Goal: Task Accomplishment & Management: Use online tool/utility

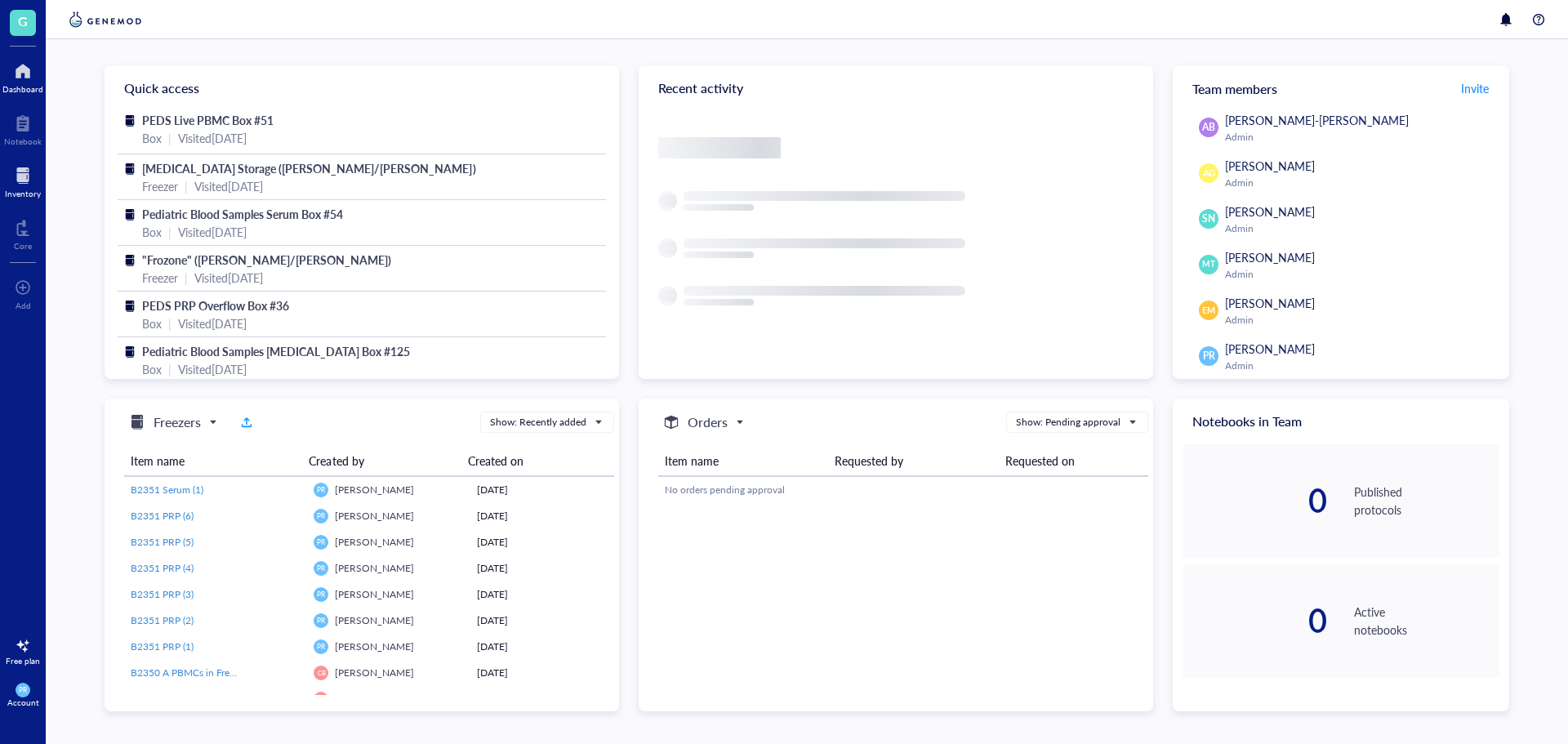
click at [17, 164] on div at bounding box center [23, 175] width 36 height 26
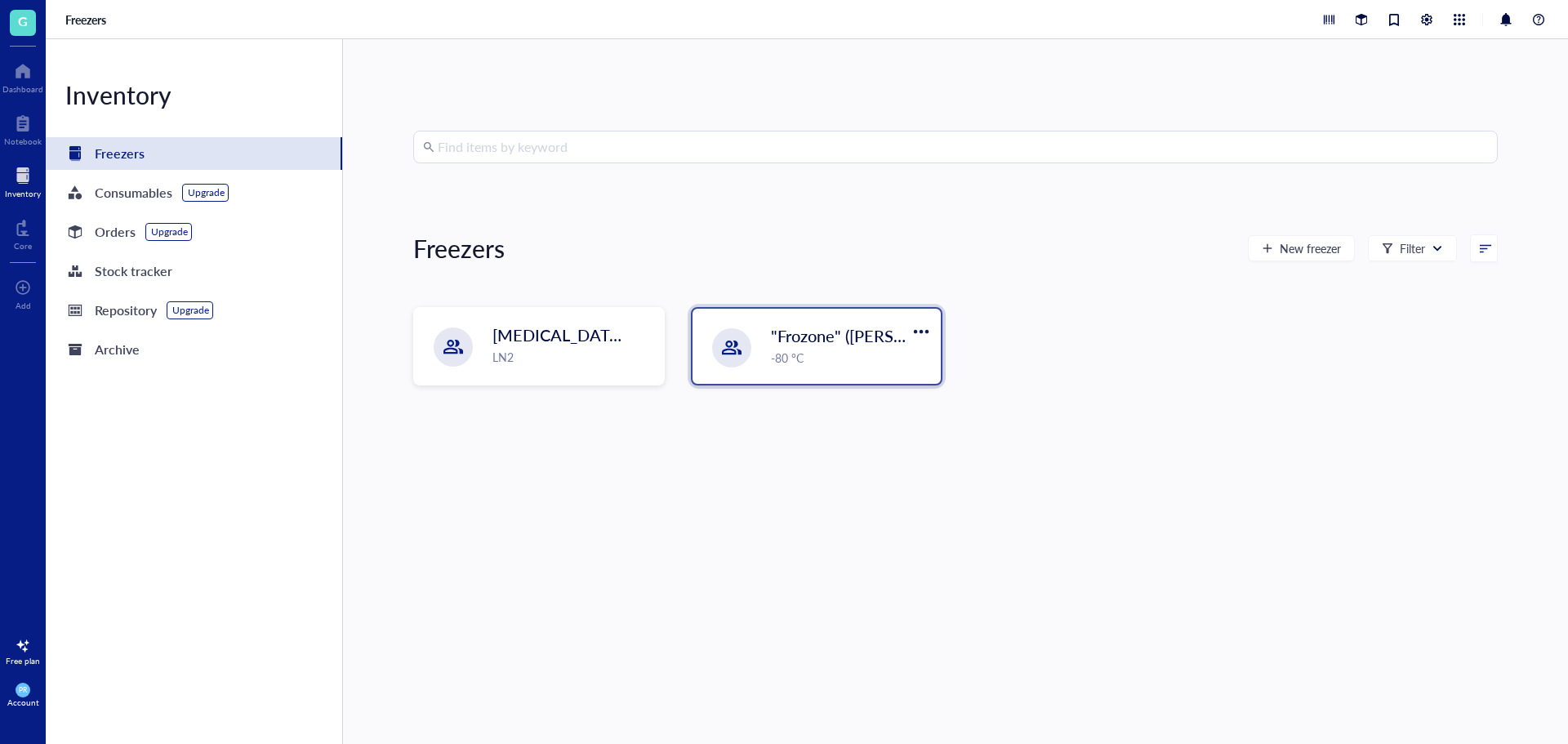
click at [864, 378] on div ""Frozone" ([PERSON_NAME]/[PERSON_NAME]) -80 °C" at bounding box center [817, 346] width 249 height 76
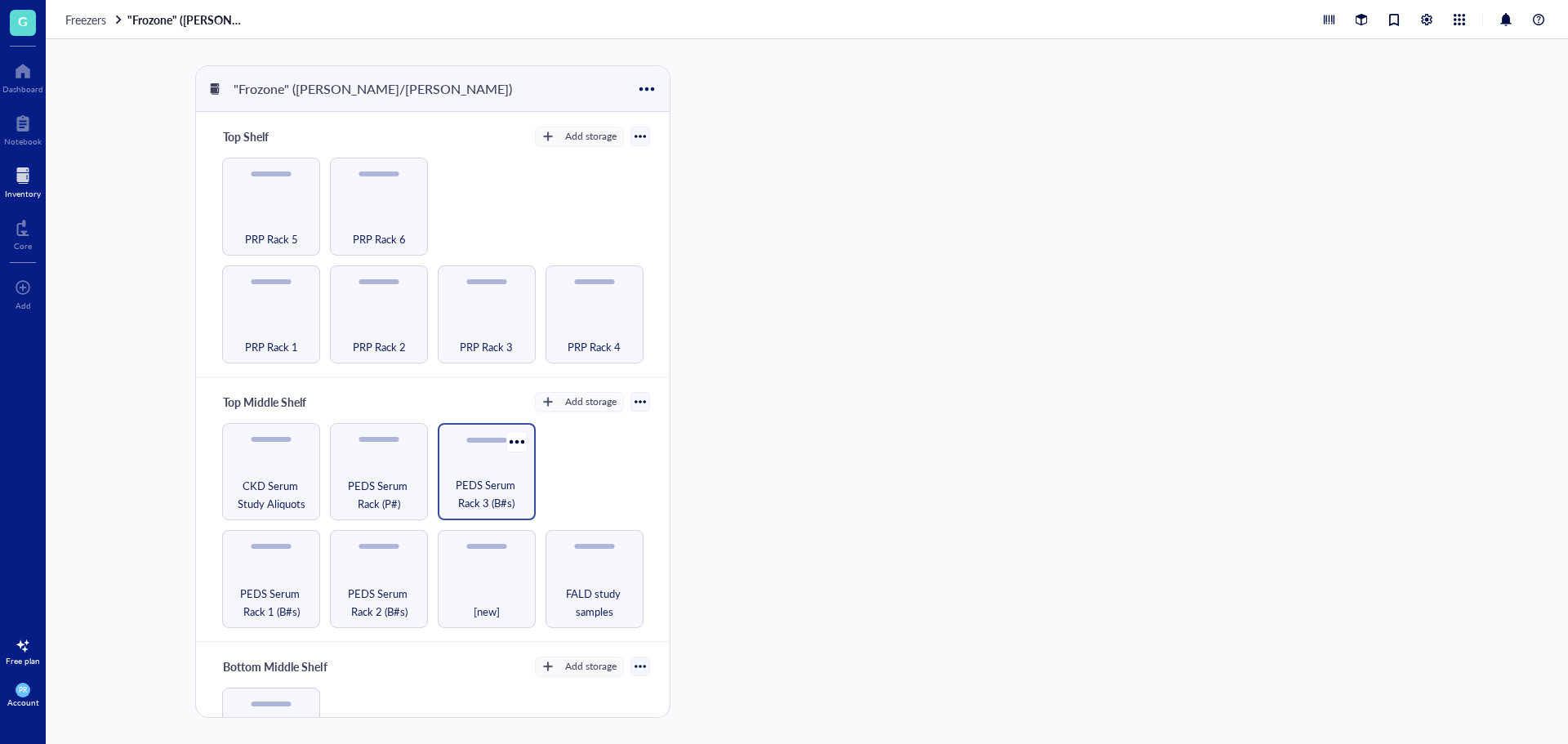
click at [468, 487] on span "PEDS Serum Rack 3 (B#s)" at bounding box center [486, 494] width 81 height 36
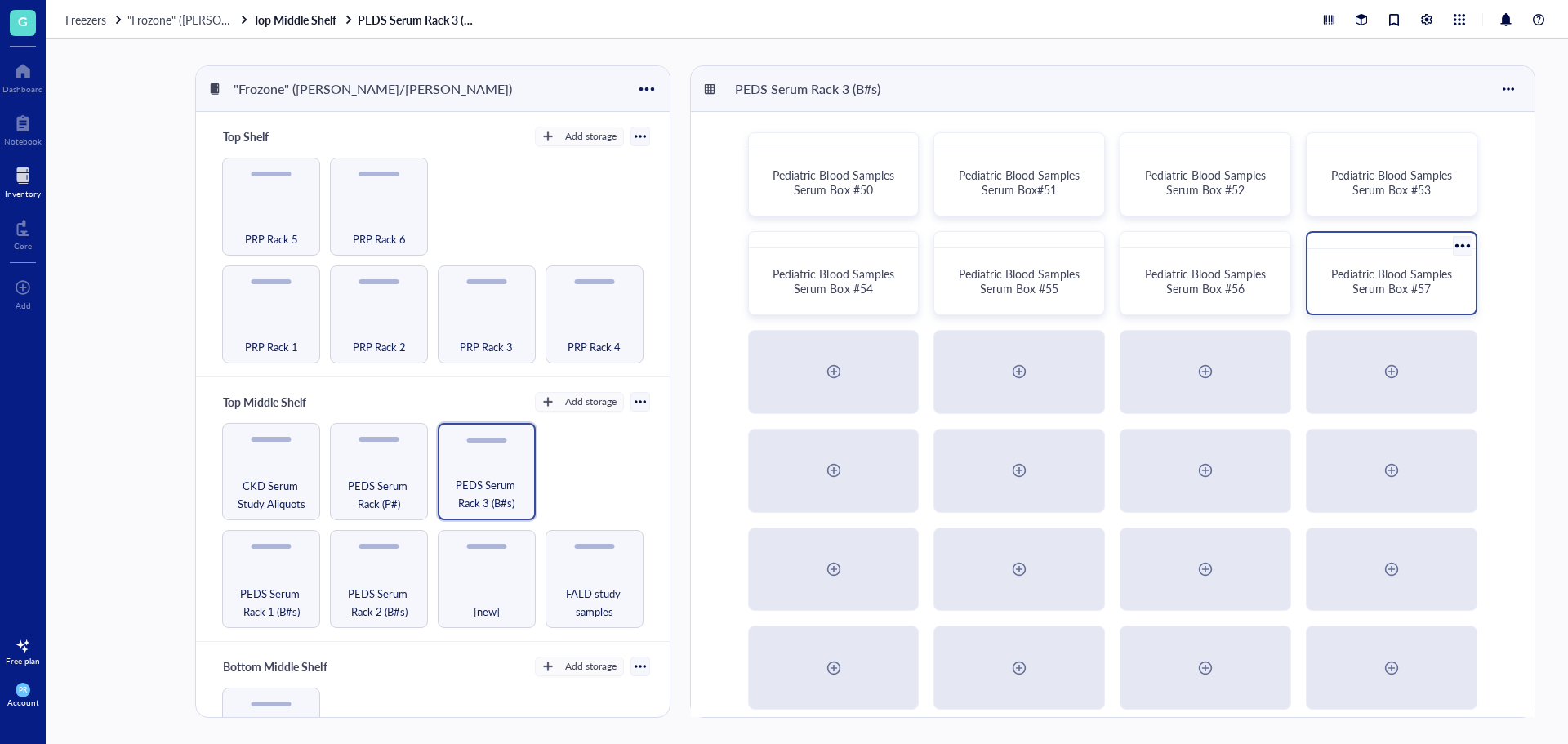
click at [1319, 297] on div "Pediatric Blood Samples Serum Box #57" at bounding box center [1391, 281] width 155 height 52
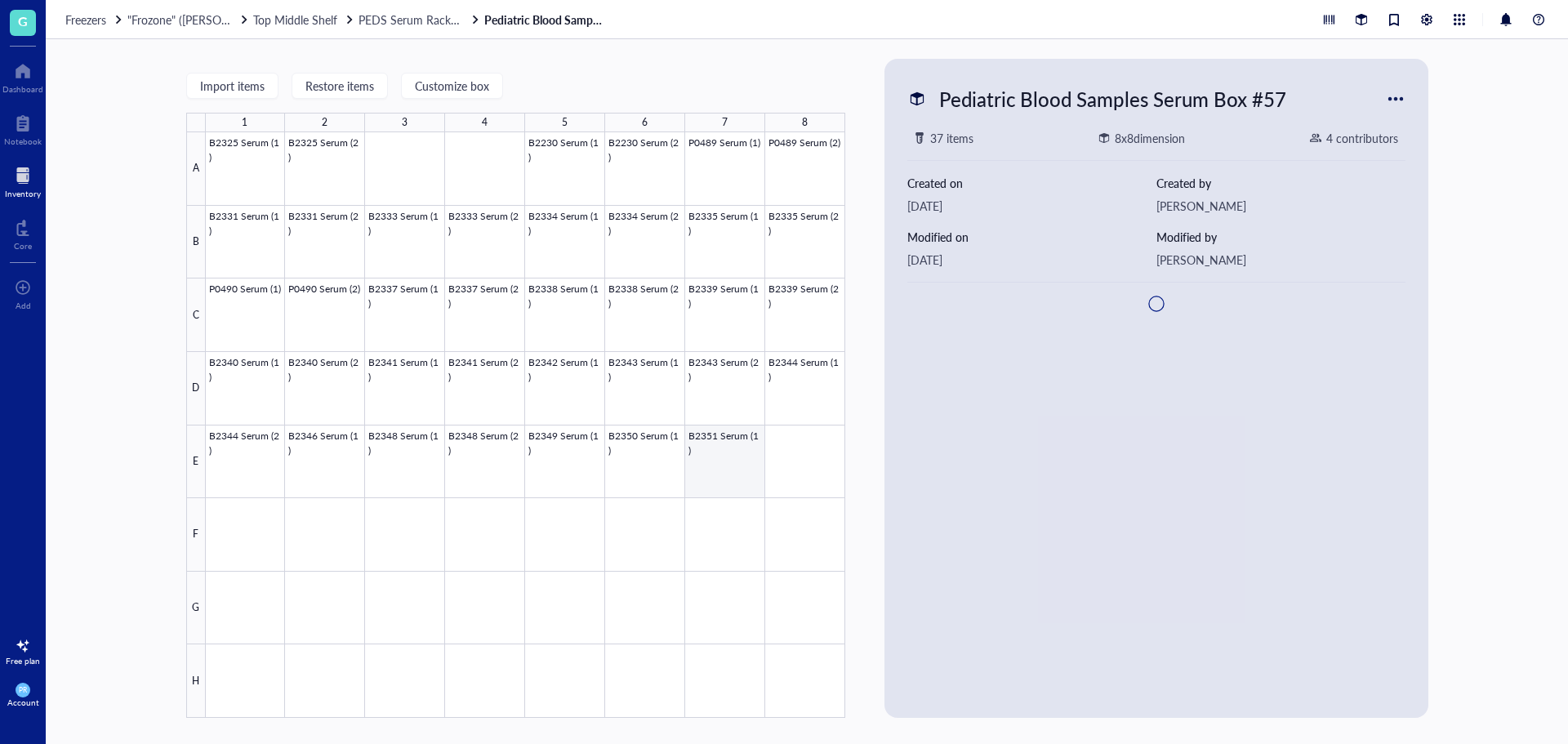
click at [720, 461] on div at bounding box center [525, 425] width 640 height 585
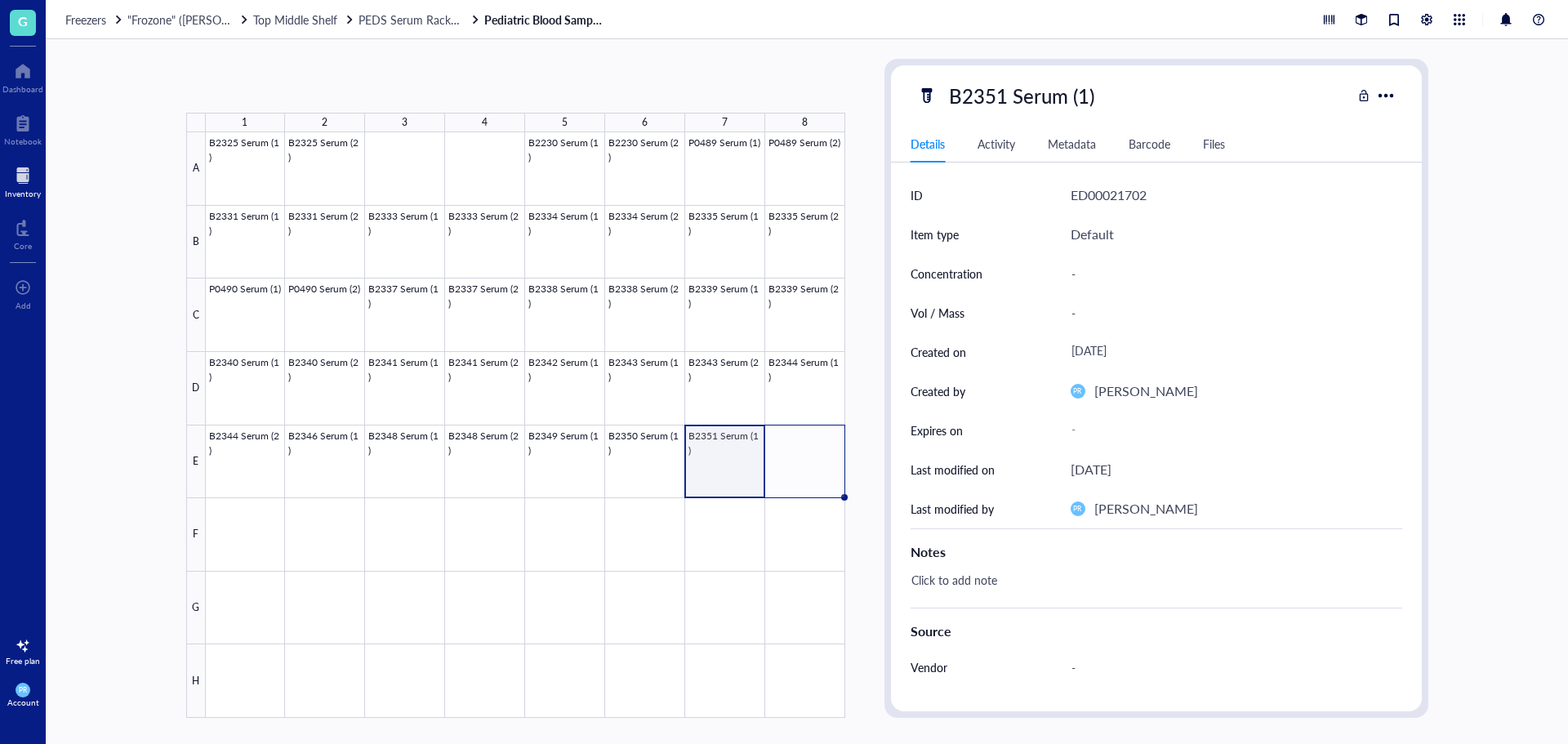
drag, startPoint x: 763, startPoint y: 494, endPoint x: 786, endPoint y: 493, distance: 23.0
click at [0, 0] on div "B2325 Serum (1) B2325 Serum (2) B2230 Serum (1) B2230 Serum (2) P0489 Serum (1)…" at bounding box center [0, 0] width 0 height 0
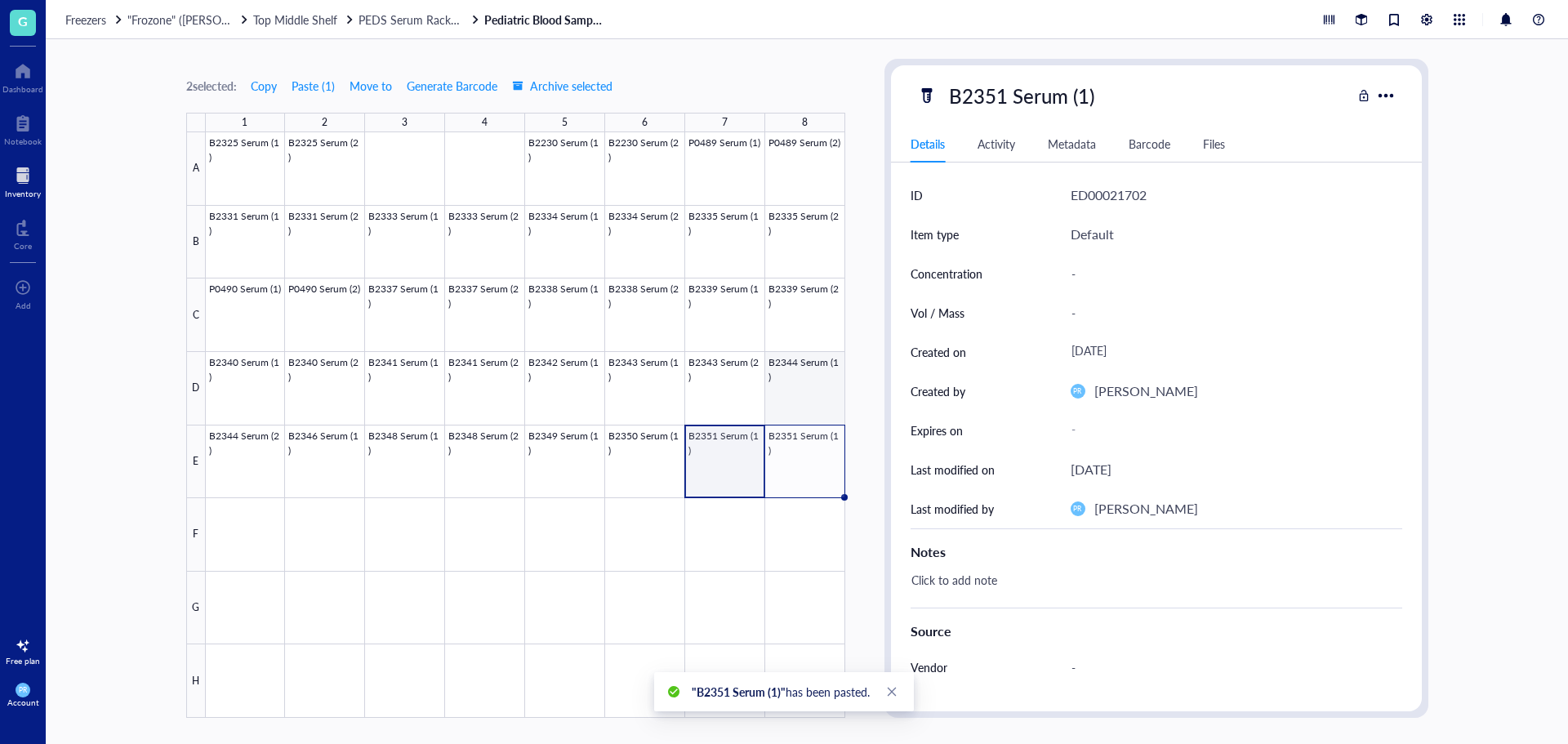
click at [819, 455] on div at bounding box center [525, 425] width 640 height 585
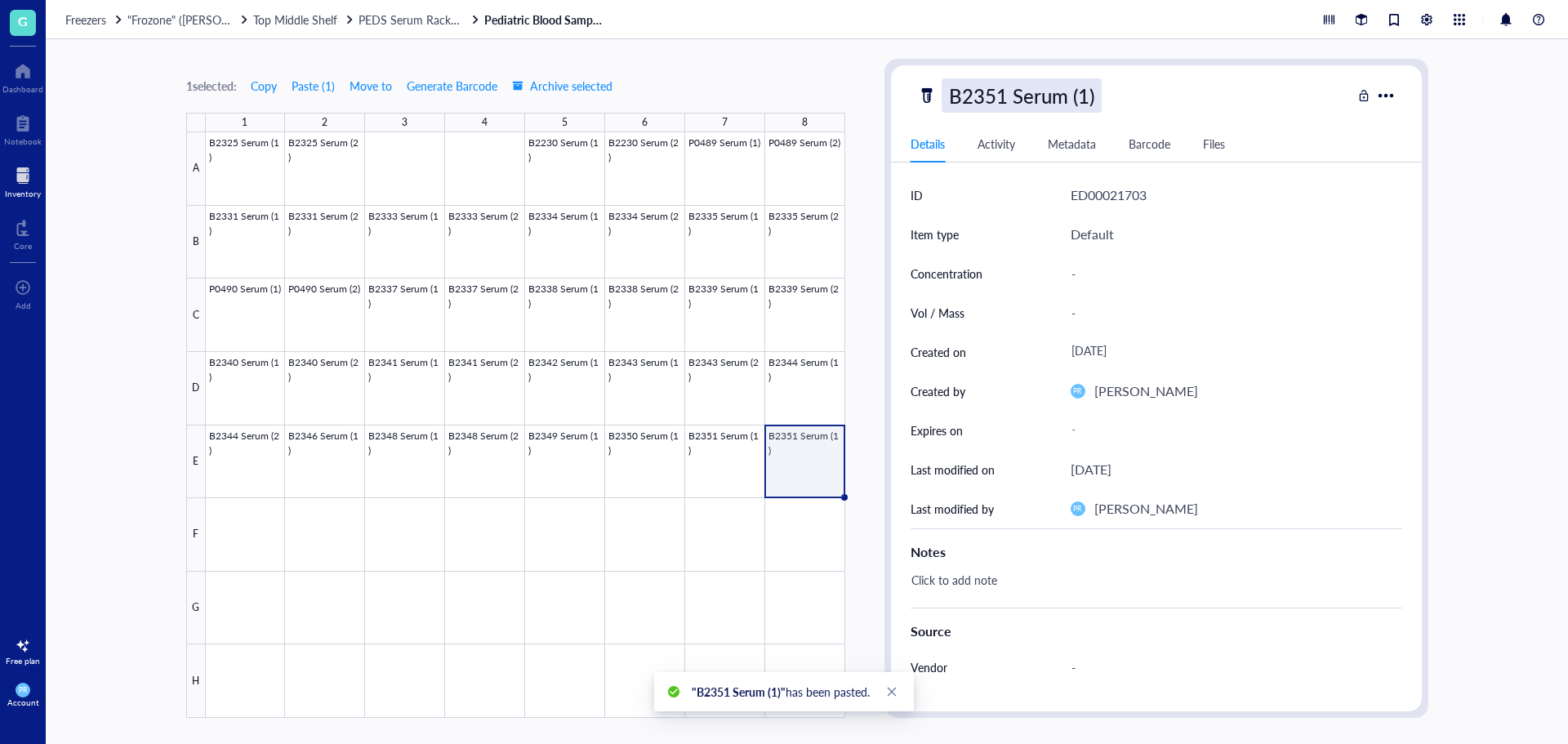
click at [1075, 97] on div "B2351 Serum (1)" at bounding box center [1021, 96] width 160 height 34
click at [1082, 97] on input "B2351 Serum (1)" at bounding box center [1038, 96] width 194 height 33
type input "B2351 Serum (2)"
click at [133, 355] on div "1 selected: Copy Paste ( 1 ) Move to Generate Barcode Archive selected 1 2 3 4 …" at bounding box center [807, 391] width 1522 height 705
click at [425, 29] on div "Freezers "Frozone" ([PERSON_NAME]/[PERSON_NAME]) Top Middle Shelf PEDS Serum Ra…" at bounding box center [807, 19] width 1522 height 39
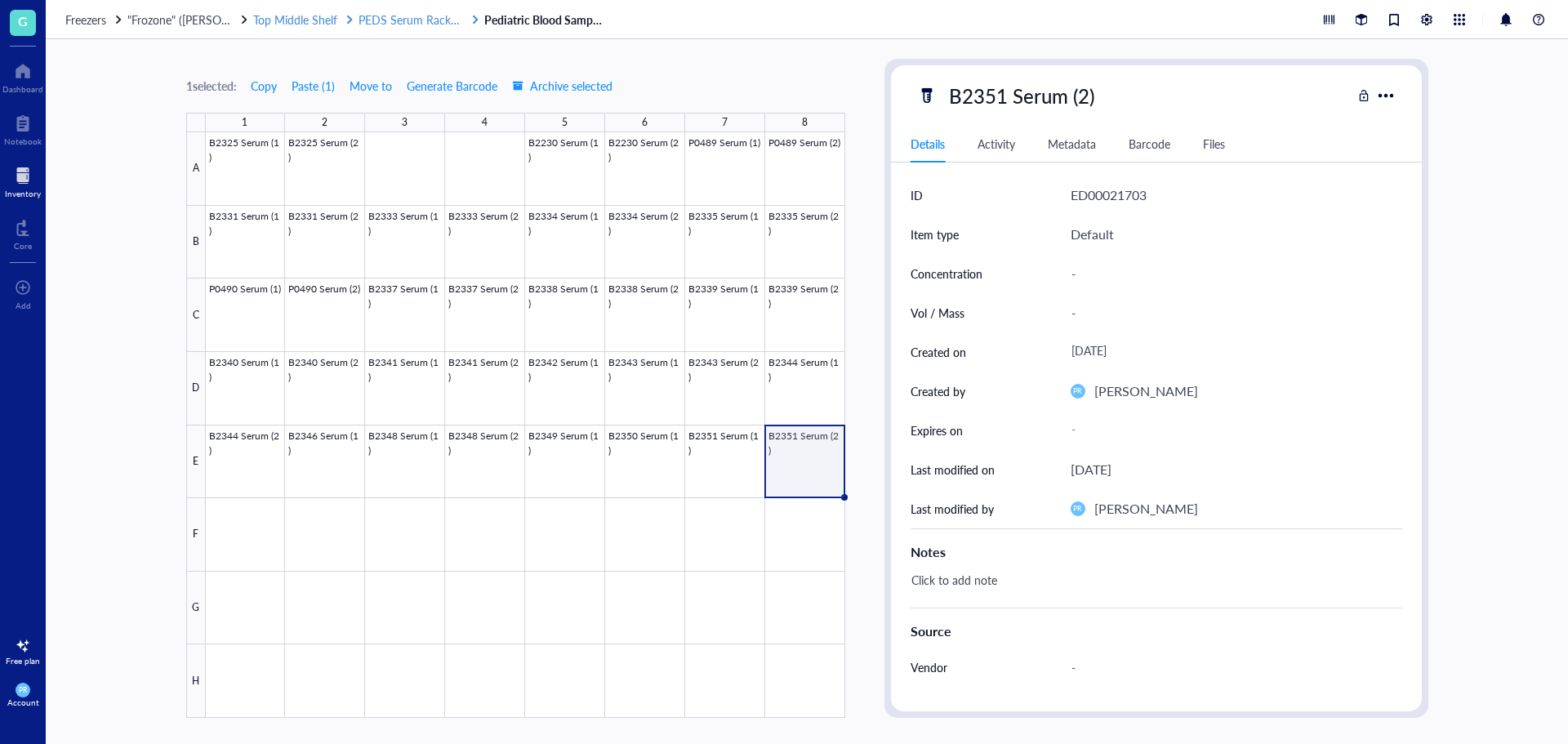
click at [428, 23] on span "PEDS Serum Rack 3 (B#s)" at bounding box center [424, 19] width 131 height 16
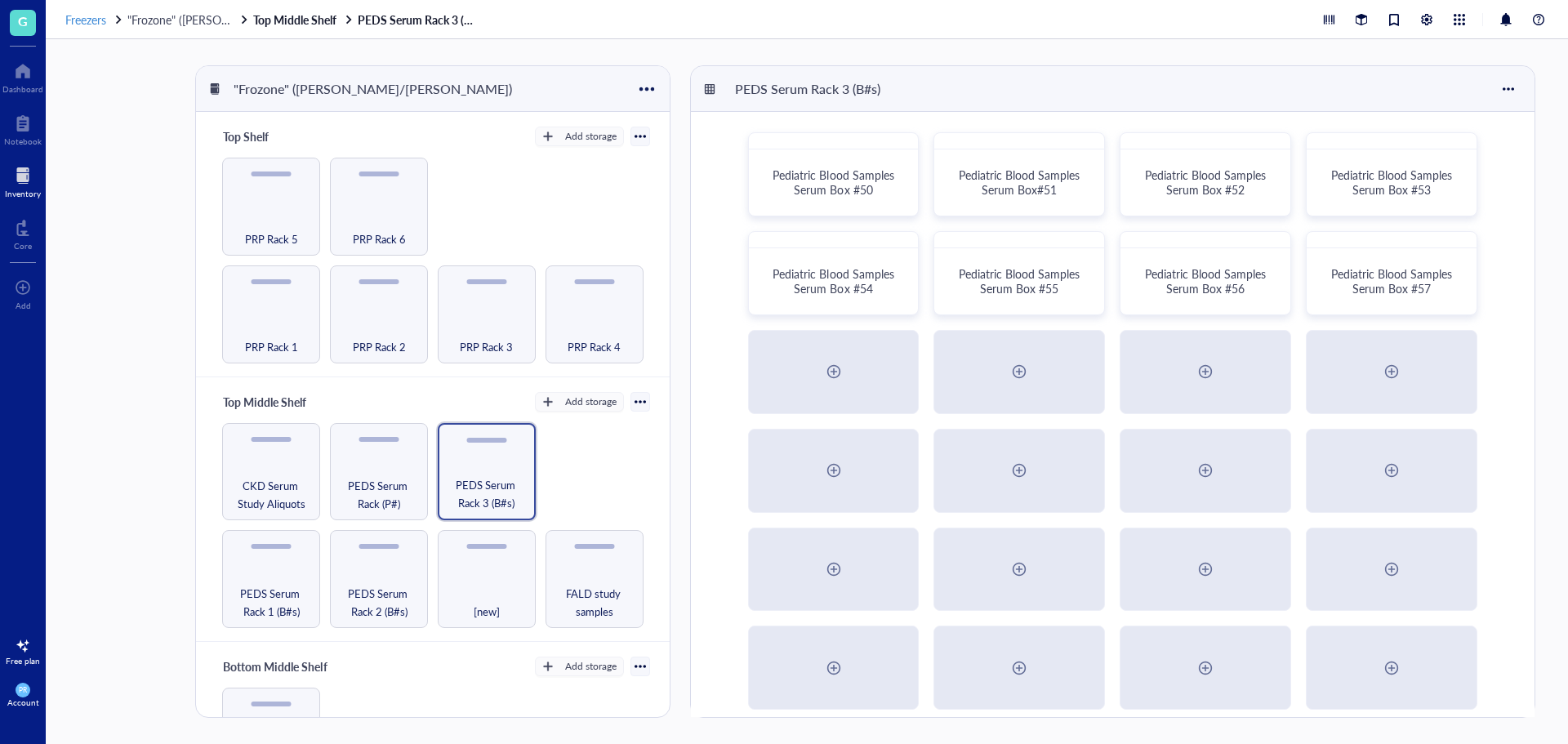
click at [96, 23] on span "Freezers" at bounding box center [85, 19] width 41 height 16
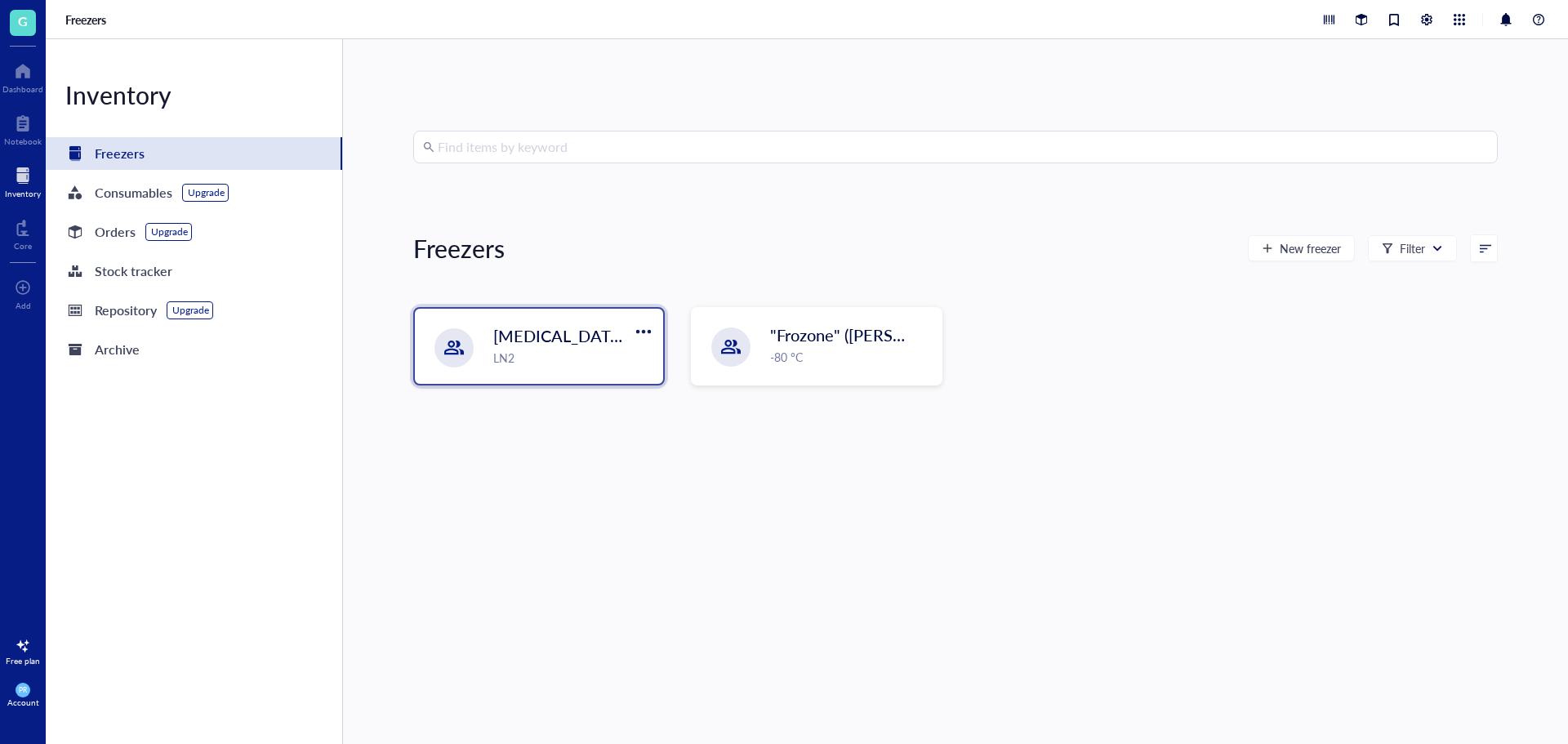
click at [510, 364] on div "LN2" at bounding box center [573, 358] width 160 height 18
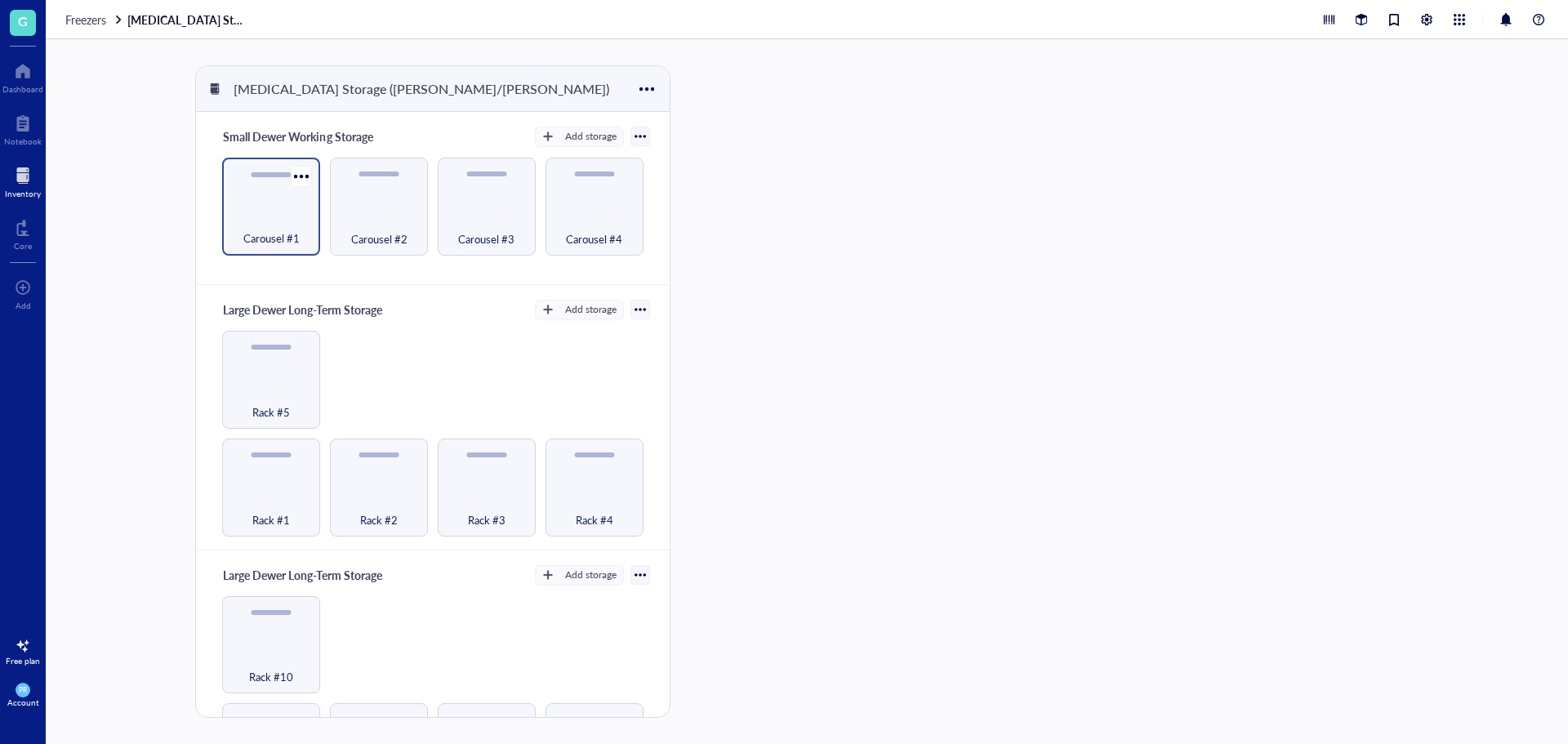
click at [284, 222] on div "Carousel #1" at bounding box center [271, 230] width 81 height 36
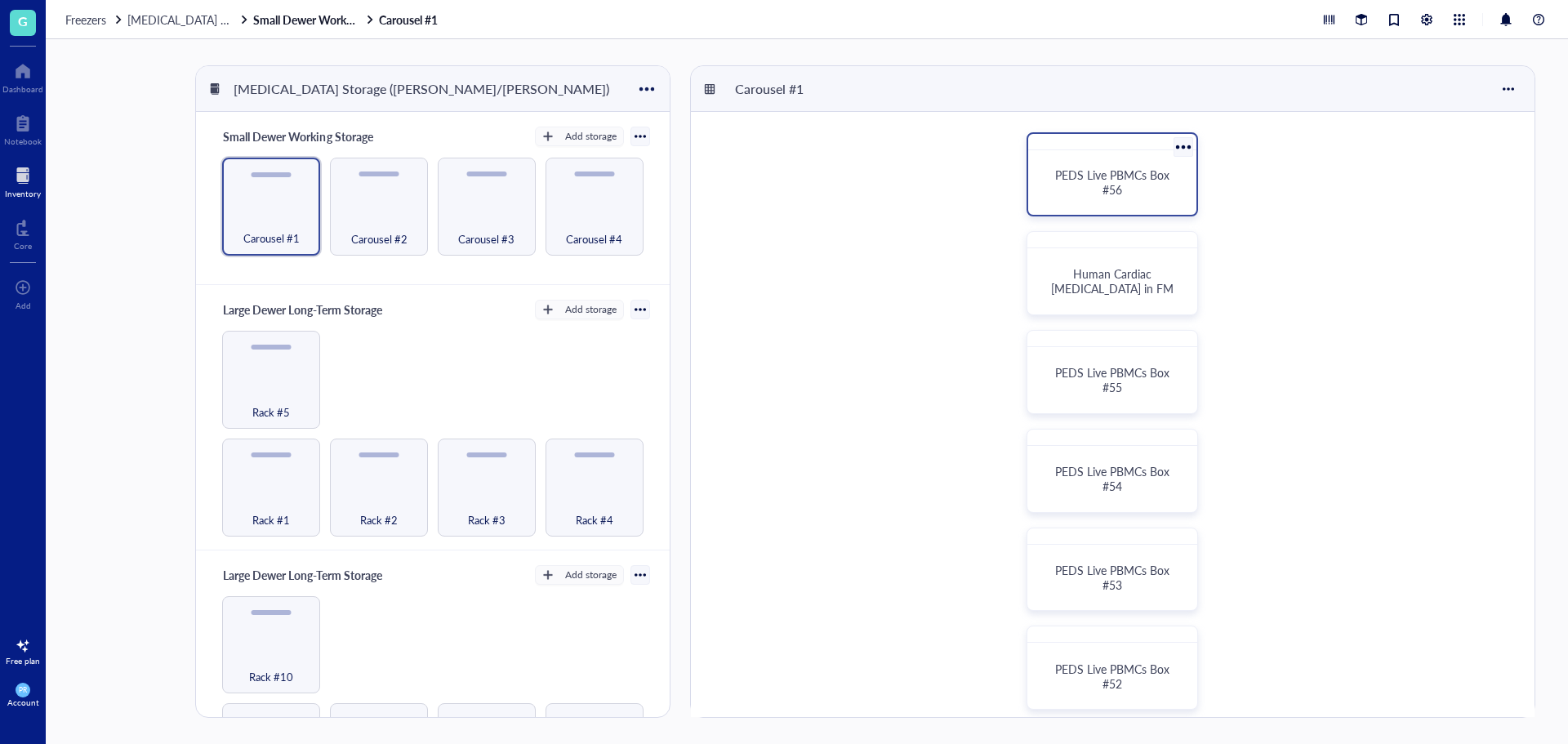
click at [1115, 180] on span "PEDS Live PBMCs Box #56" at bounding box center [1113, 182] width 118 height 31
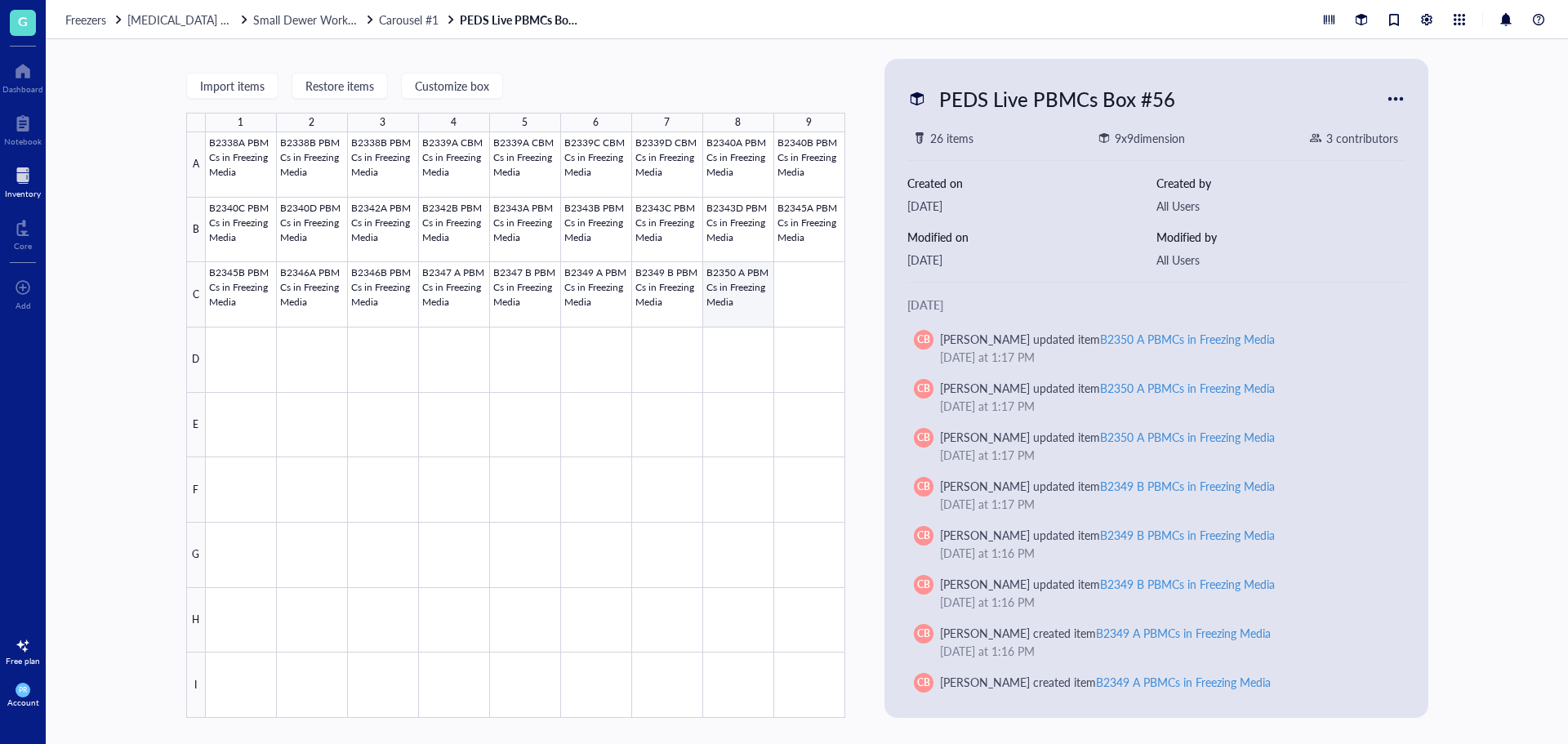
click at [738, 293] on div at bounding box center [525, 425] width 640 height 585
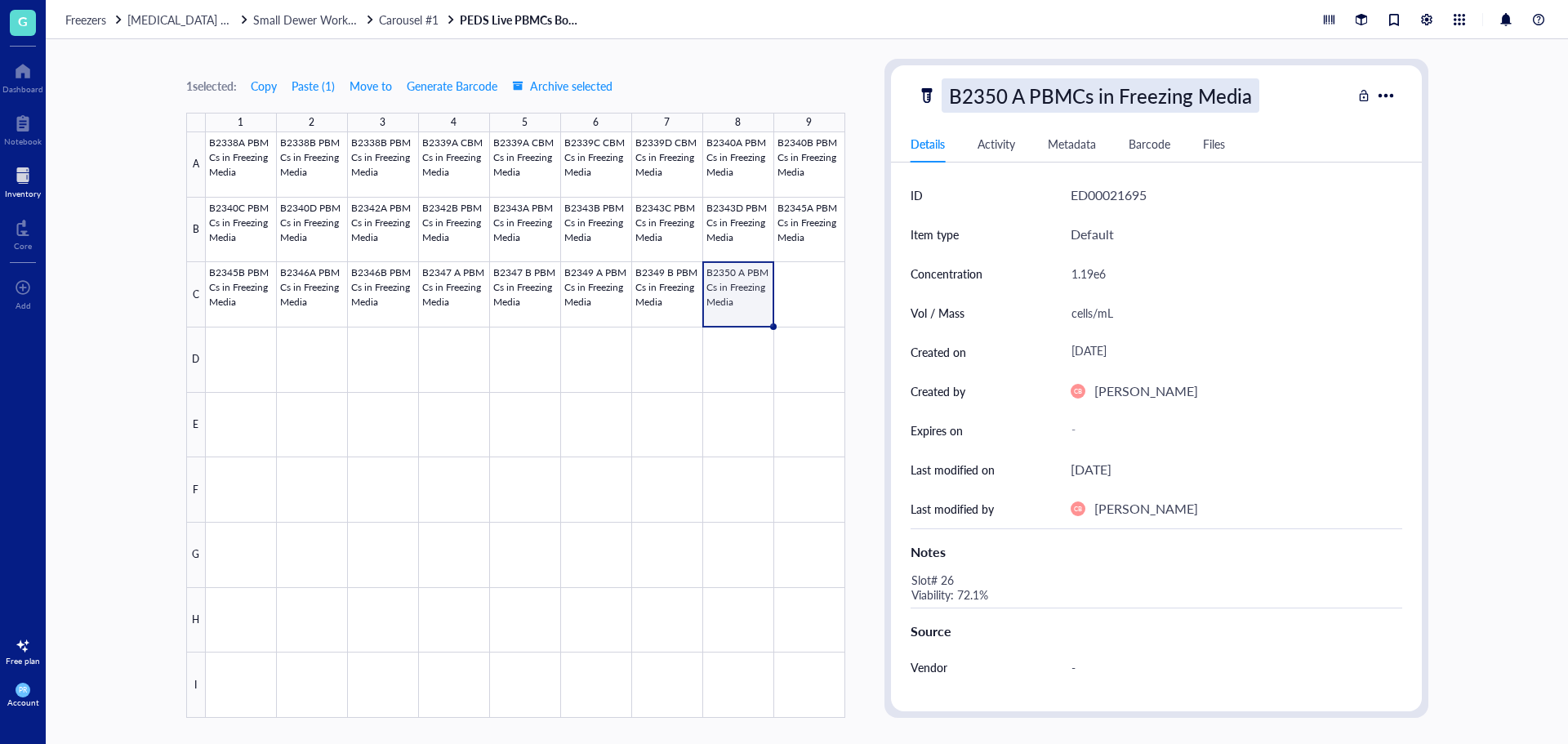
click at [1085, 90] on div "B2350 A PBMCs in Freezing Media" at bounding box center [1100, 96] width 317 height 34
drag, startPoint x: 1255, startPoint y: 97, endPoint x: 841, endPoint y: 96, distance: 414.0
click at [841, 96] on div "1 selected: Copy Paste ( 1 ) Move to Generate Barcode Archive selected 1 2 3 4 …" at bounding box center [807, 391] width 1522 height 705
click at [798, 288] on div at bounding box center [525, 425] width 640 height 585
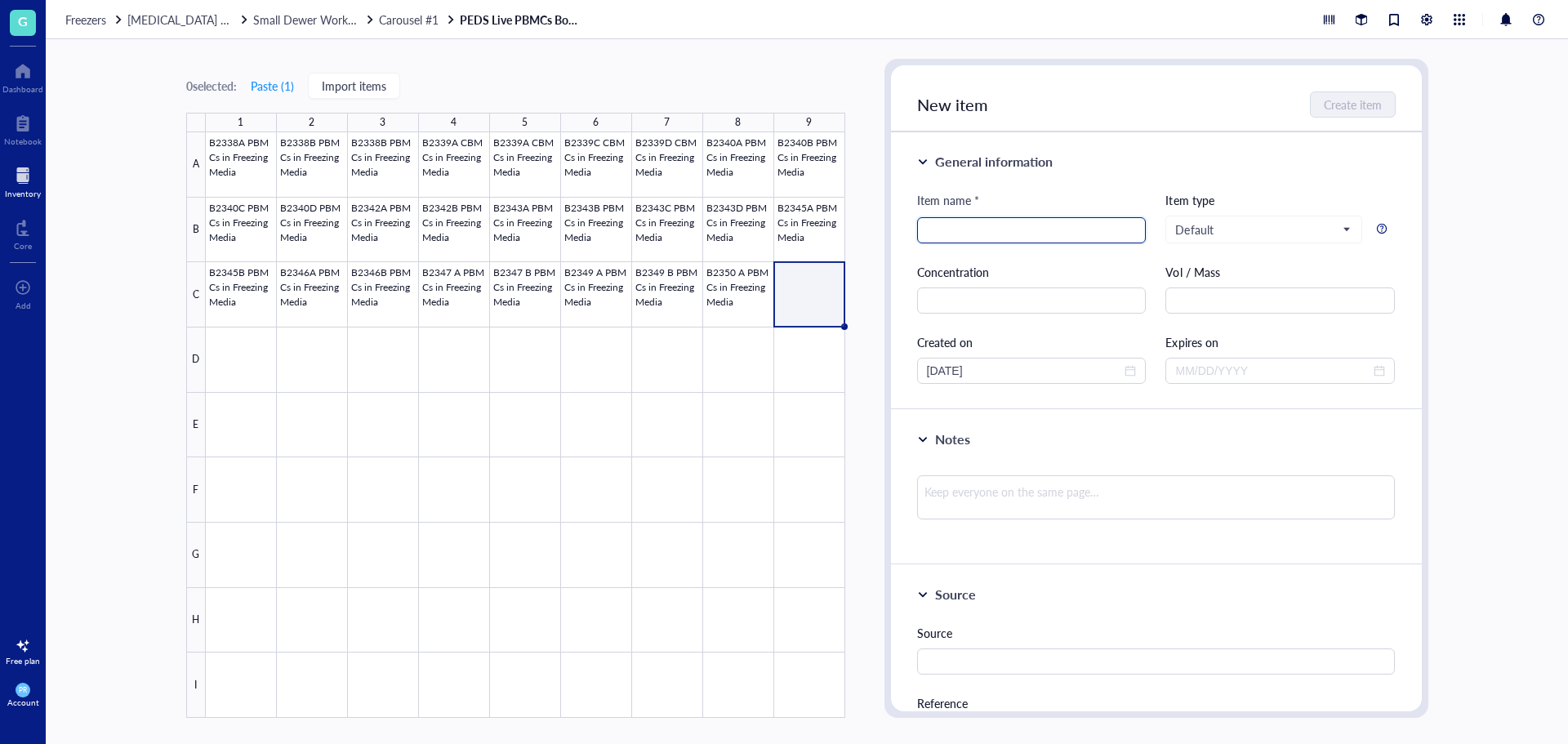
click at [998, 235] on input "search" at bounding box center [1031, 230] width 209 height 25
paste input "B2350 A PBMCs in Freezing Media"
drag, startPoint x: 969, startPoint y: 232, endPoint x: 958, endPoint y: 232, distance: 11.0
click at [958, 232] on input "B2350 A PBMCs in Freezing Media" at bounding box center [1031, 230] width 209 height 25
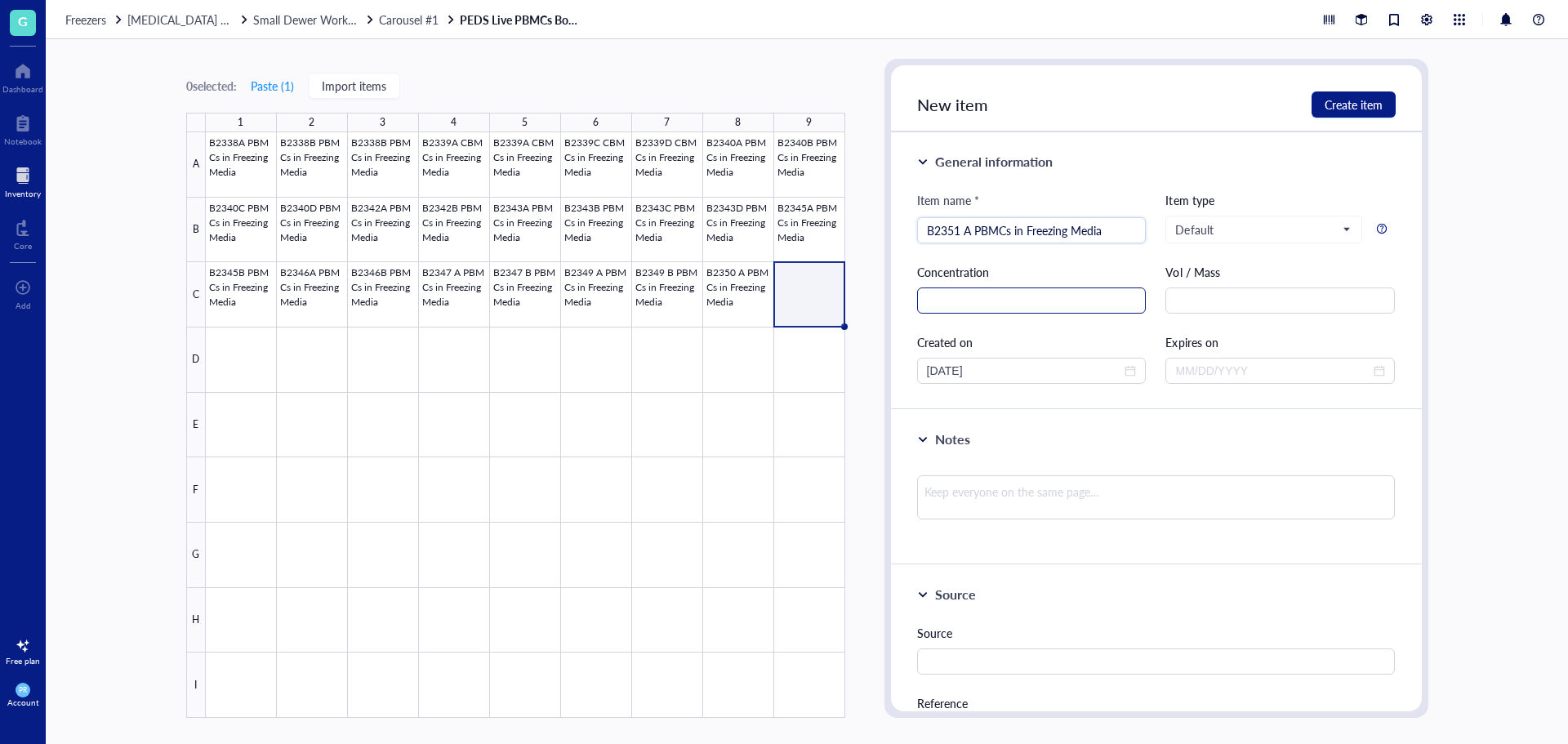
type input "B2351 A PBMCs in Freezing Media"
click at [994, 309] on input "text" at bounding box center [1032, 300] width 229 height 26
type input "2.09E6"
click at [1343, 98] on span "Create item" at bounding box center [1353, 104] width 58 height 13
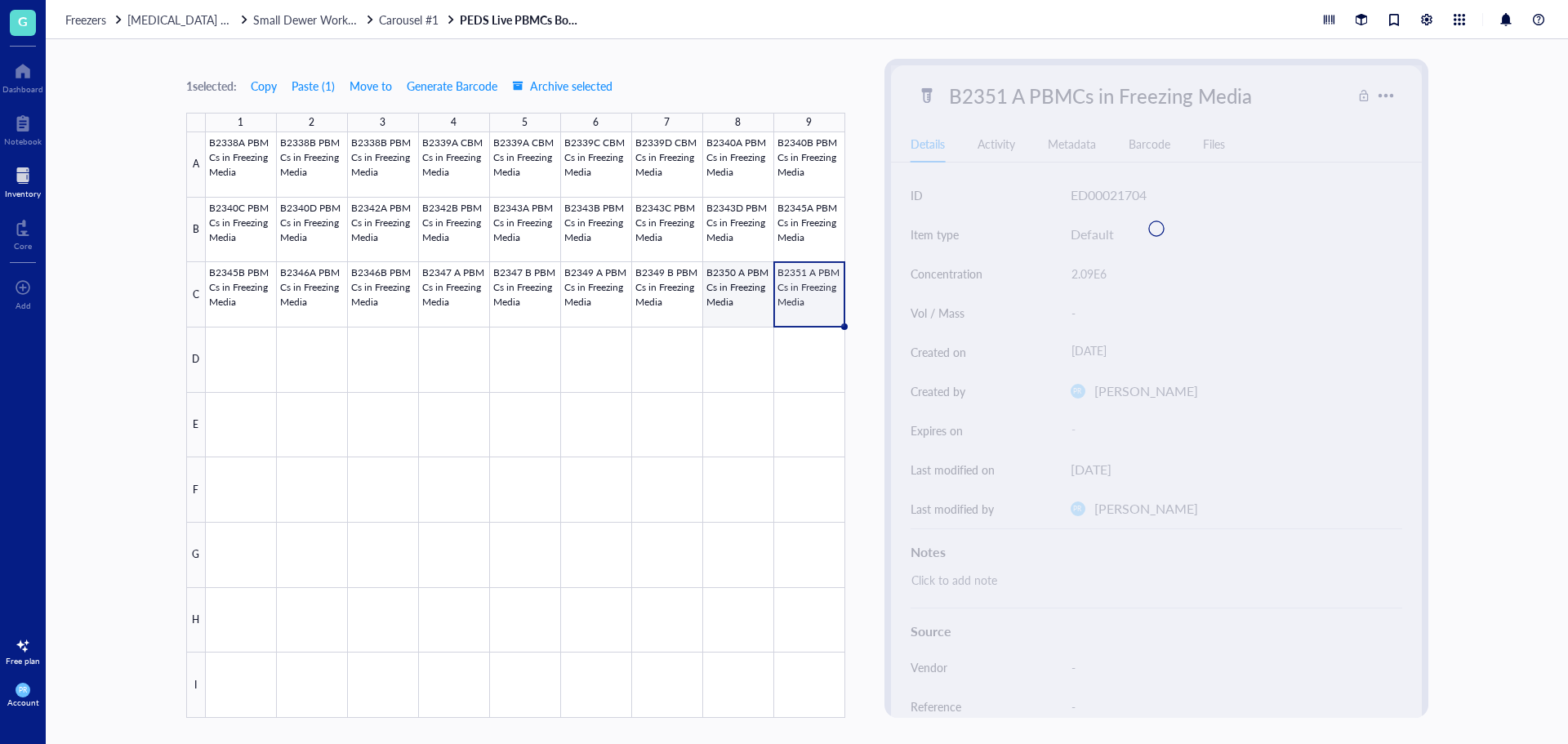
click at [724, 302] on div at bounding box center [525, 425] width 640 height 585
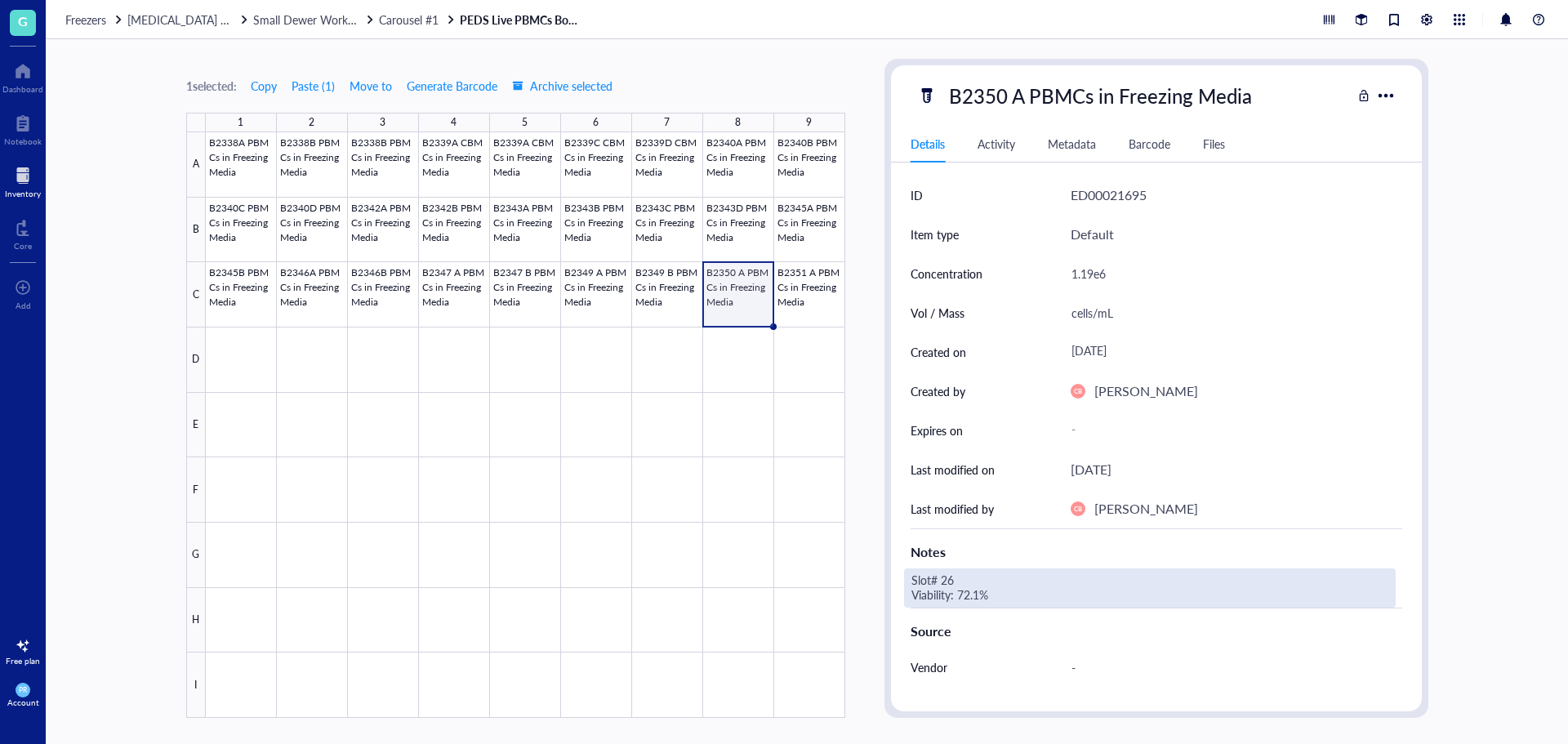
click at [1004, 587] on div "Slot# 26 Viability: 72.1%" at bounding box center [1149, 587] width 491 height 39
drag, startPoint x: 1008, startPoint y: 596, endPoint x: 904, endPoint y: 566, distance: 108.2
click at [904, 566] on div "ID ED00021695 Item type Default Concentration 1.19e6 Vol / Mass cells/mL Create…" at bounding box center [1156, 530] width 531 height 708
click at [790, 311] on div at bounding box center [525, 425] width 640 height 585
click at [969, 574] on div "Click to add note" at bounding box center [1149, 587] width 491 height 39
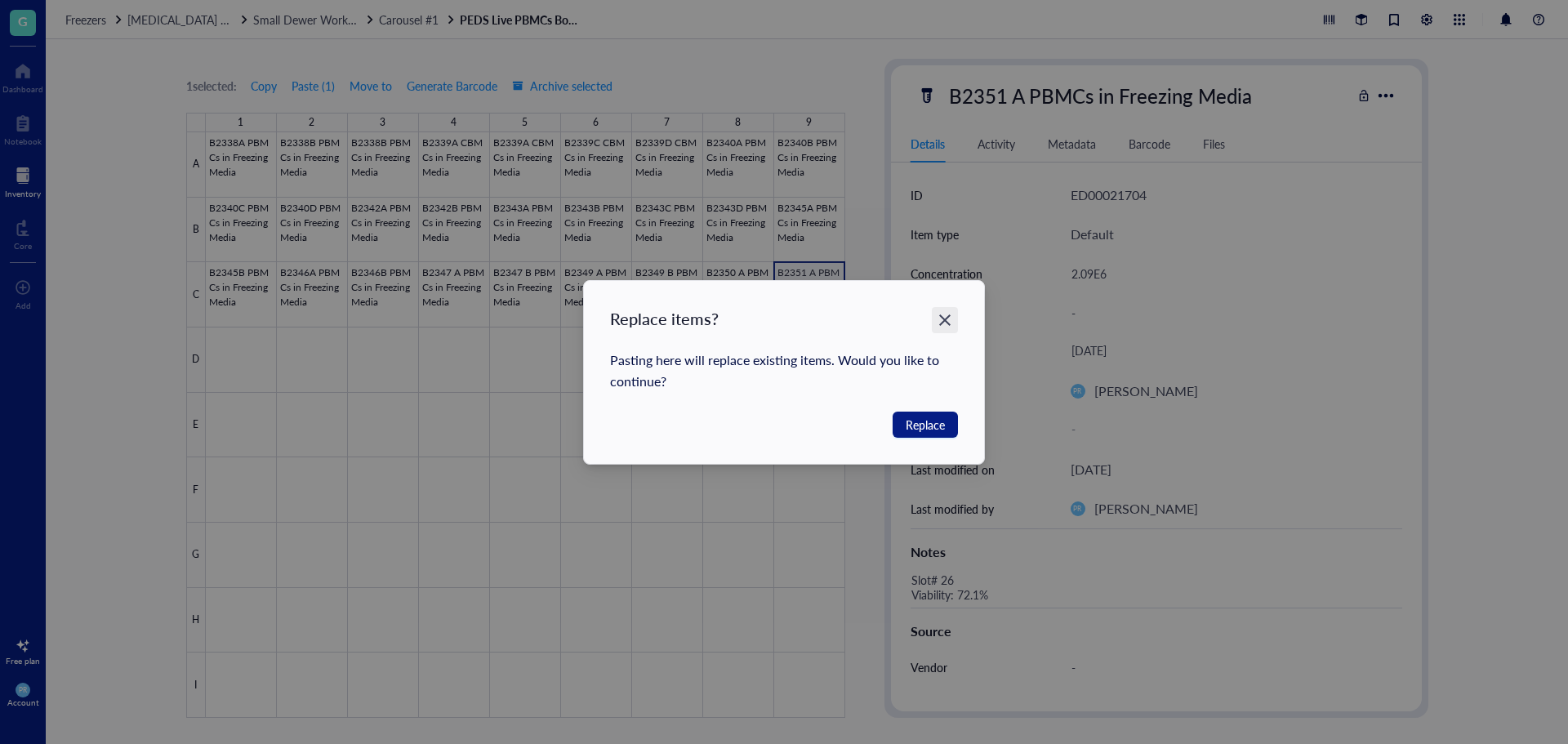
click at [944, 321] on icon "Close" at bounding box center [945, 320] width 11 height 11
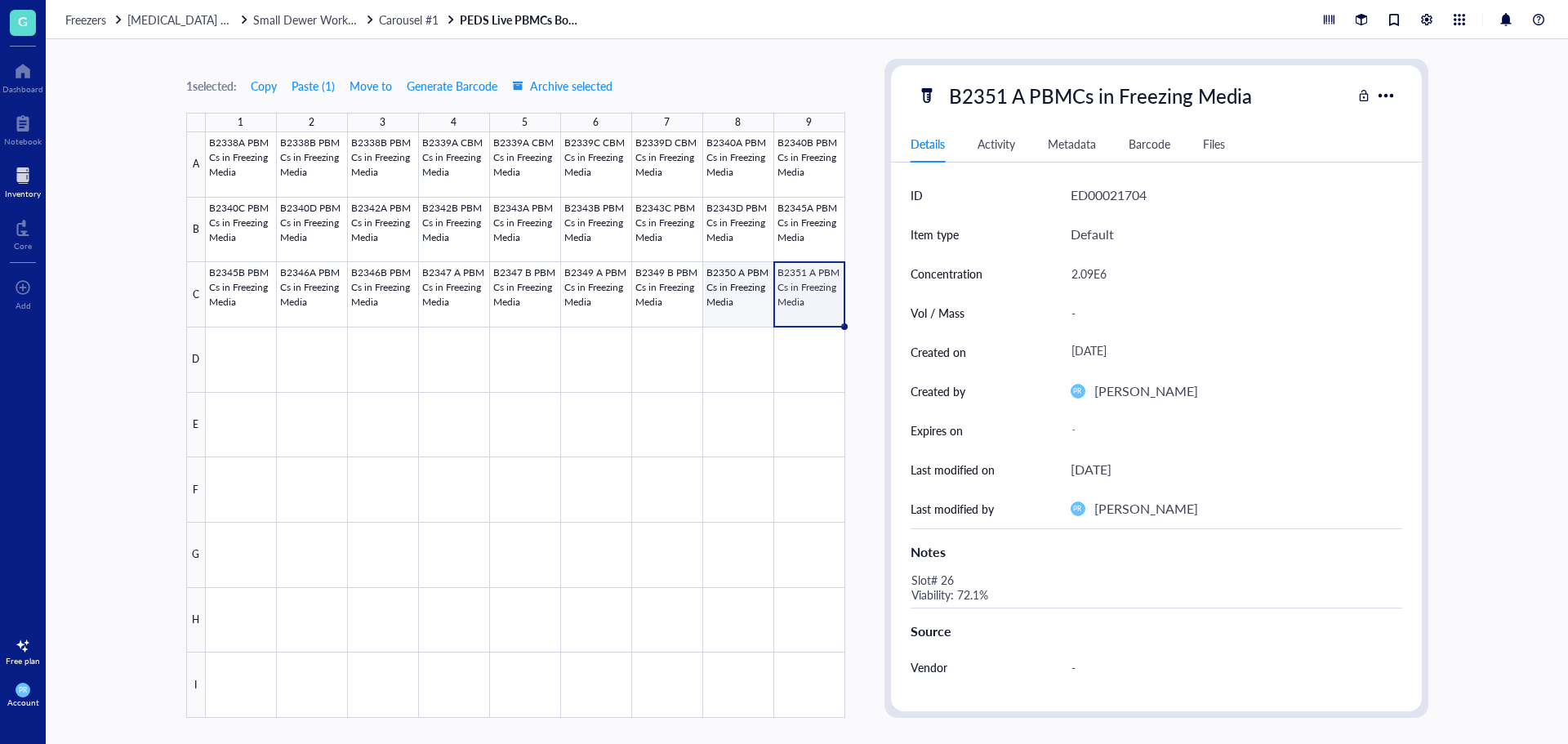
click at [734, 306] on div at bounding box center [525, 425] width 640 height 585
click at [788, 311] on div at bounding box center [525, 425] width 640 height 585
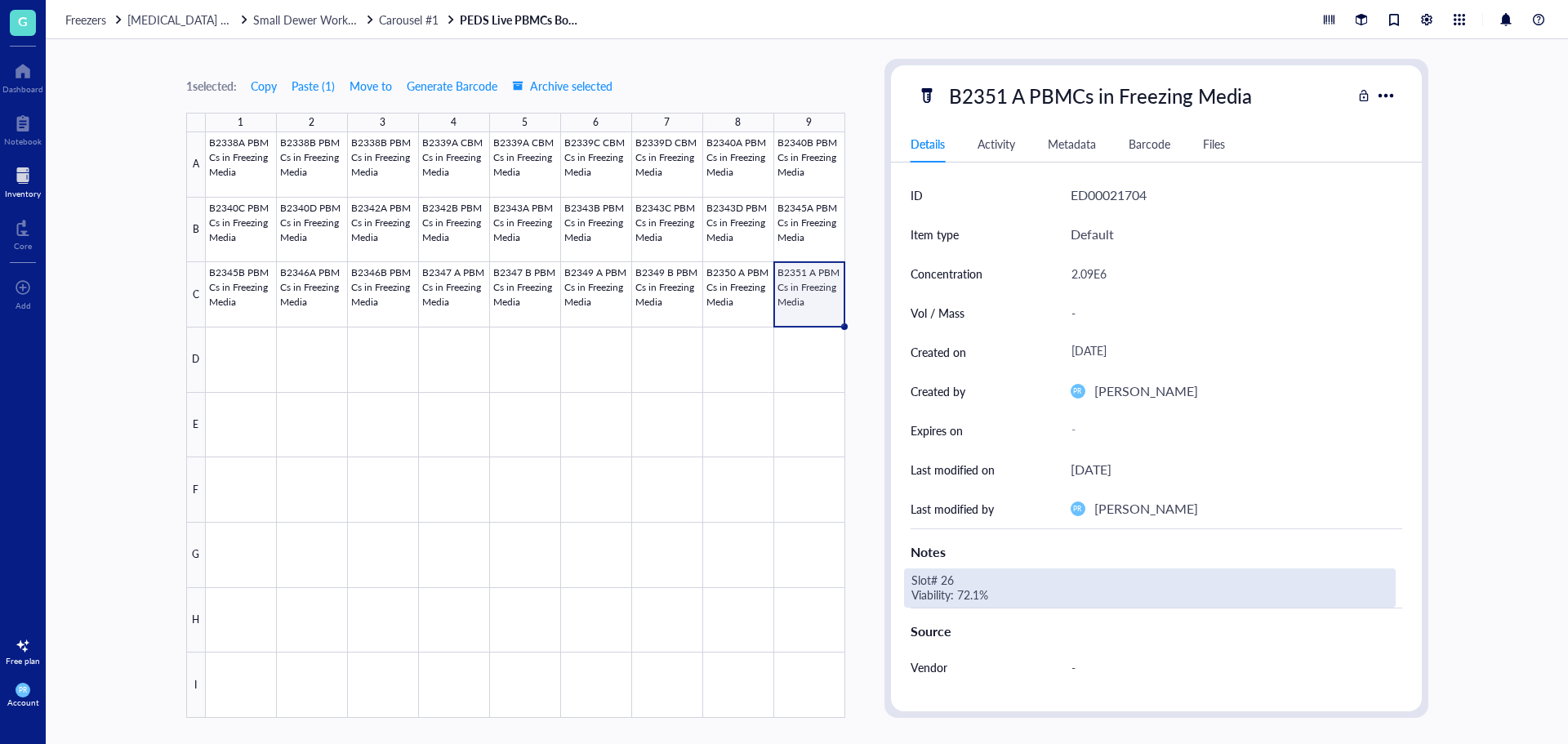
click at [957, 574] on div "Slot# 26 Viability: 72.1%" at bounding box center [1149, 587] width 491 height 39
click at [953, 580] on textarea "Slot# 26 Viability: 72.1%" at bounding box center [1032, 588] width 254 height 36
drag, startPoint x: 981, startPoint y: 592, endPoint x: 959, endPoint y: 594, distance: 22.1
click at [959, 594] on textarea "Slot# 27 Viability: 72.1%" at bounding box center [1032, 588] width 254 height 36
type textarea "Slot# 27 Viability: 99.5%"
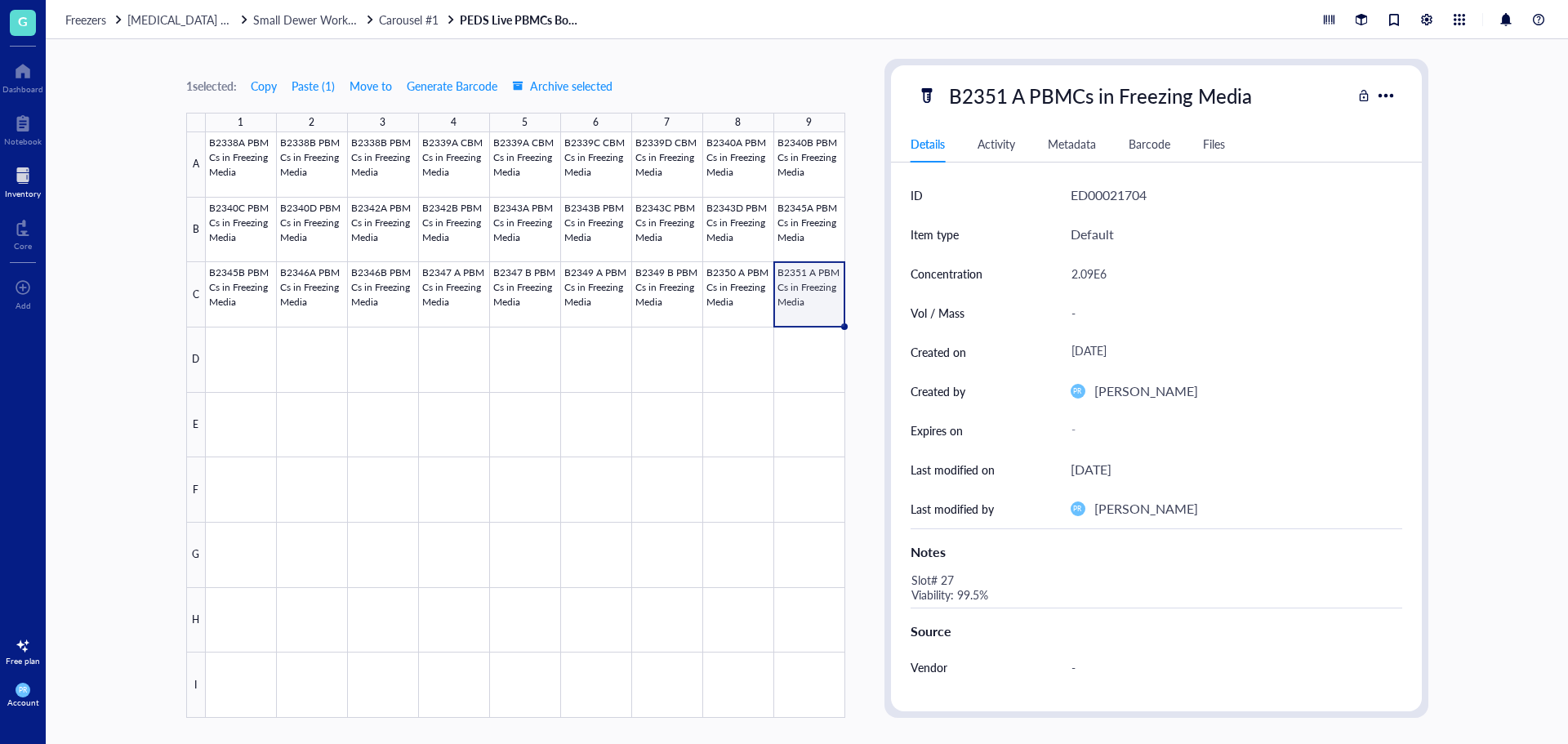
click at [801, 316] on div at bounding box center [525, 425] width 640 height 585
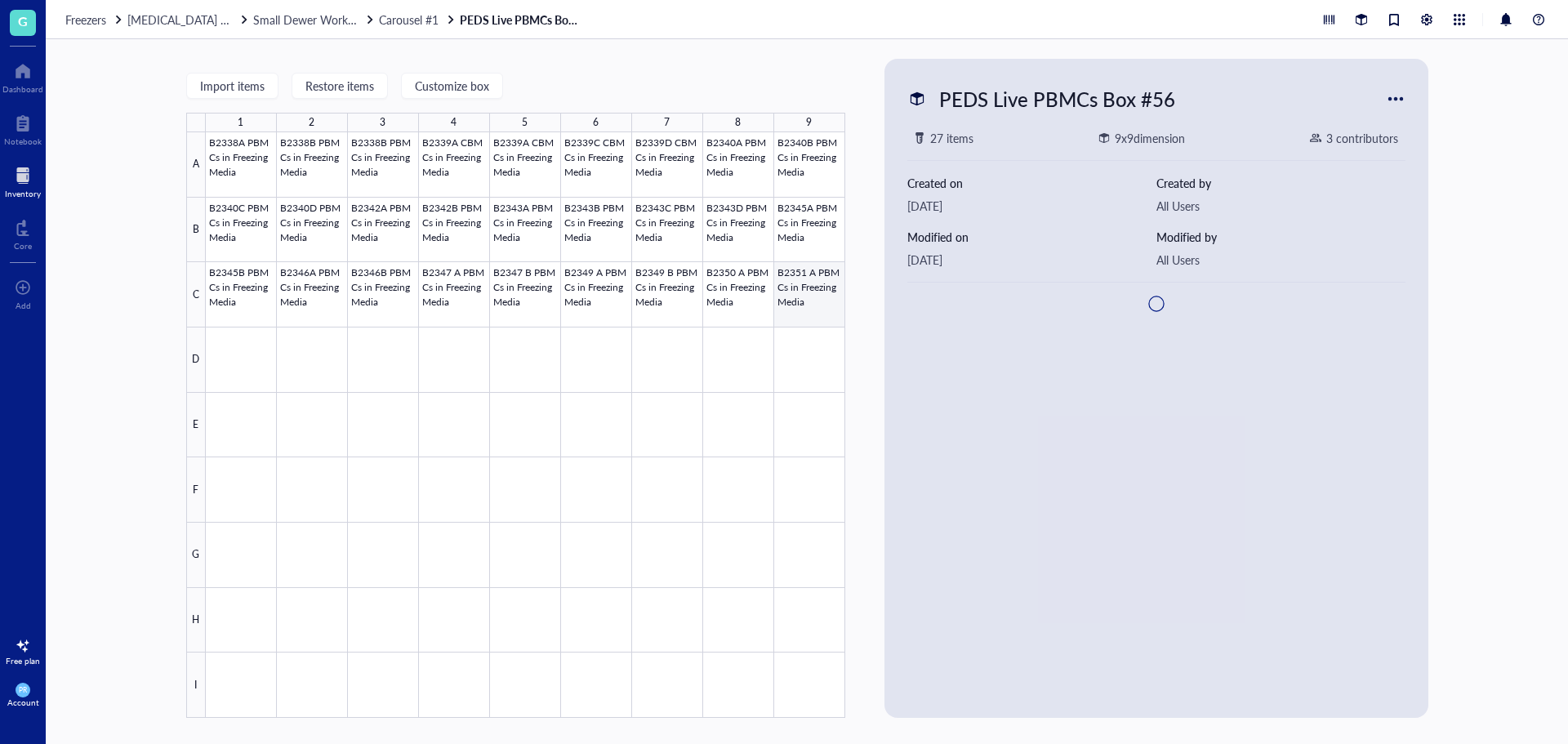
click at [808, 301] on div at bounding box center [525, 425] width 640 height 585
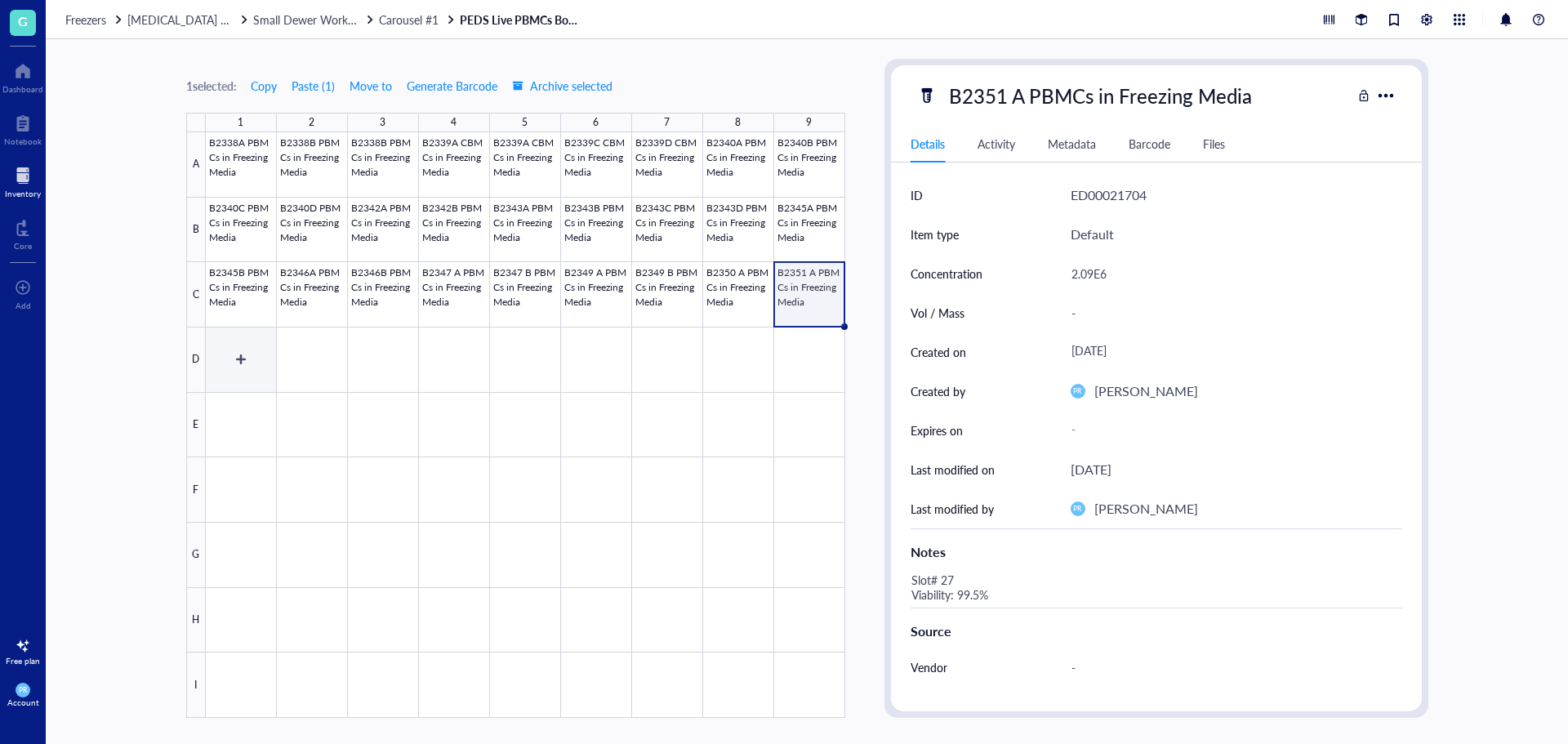
click at [227, 361] on div at bounding box center [525, 425] width 640 height 585
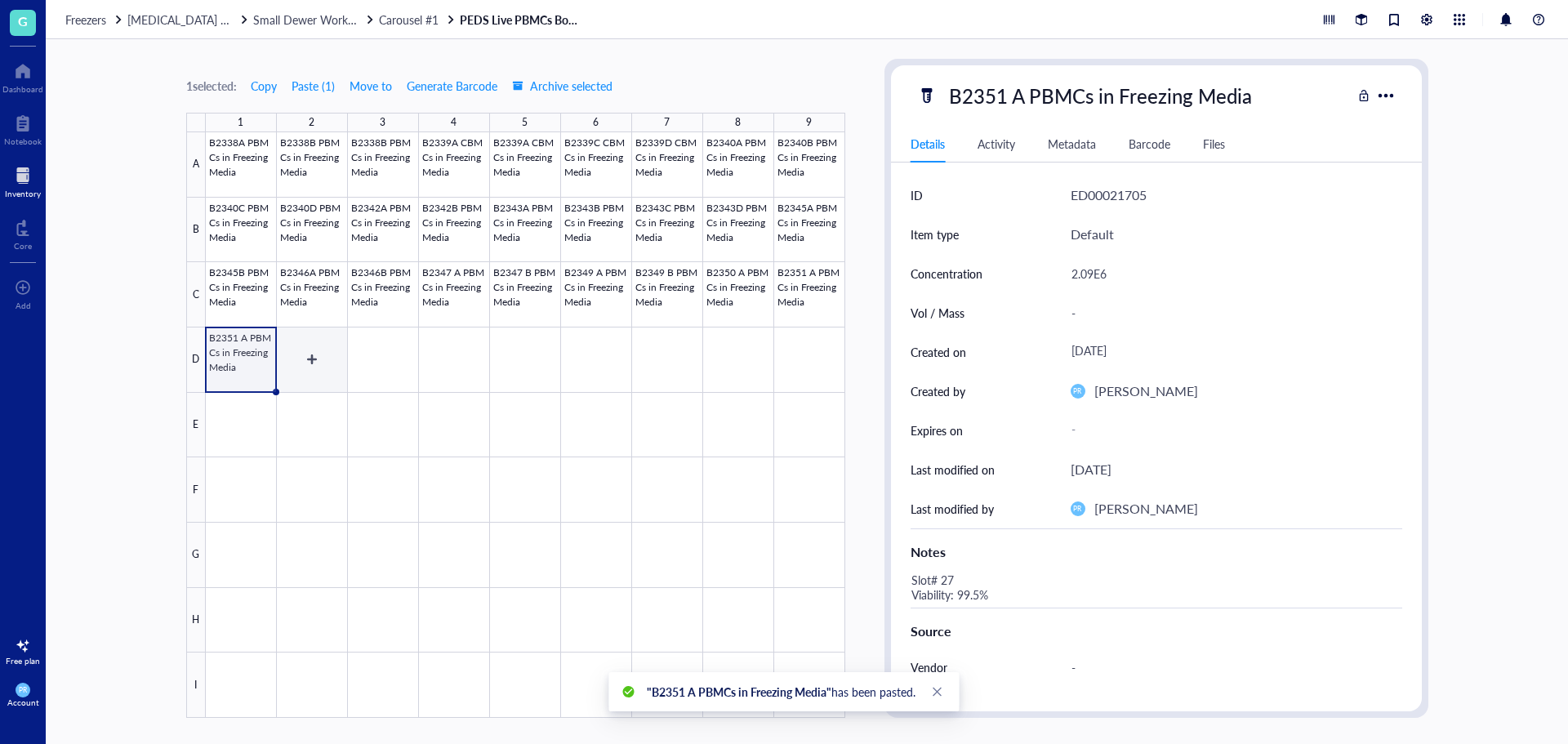
click at [298, 376] on div at bounding box center [525, 425] width 640 height 585
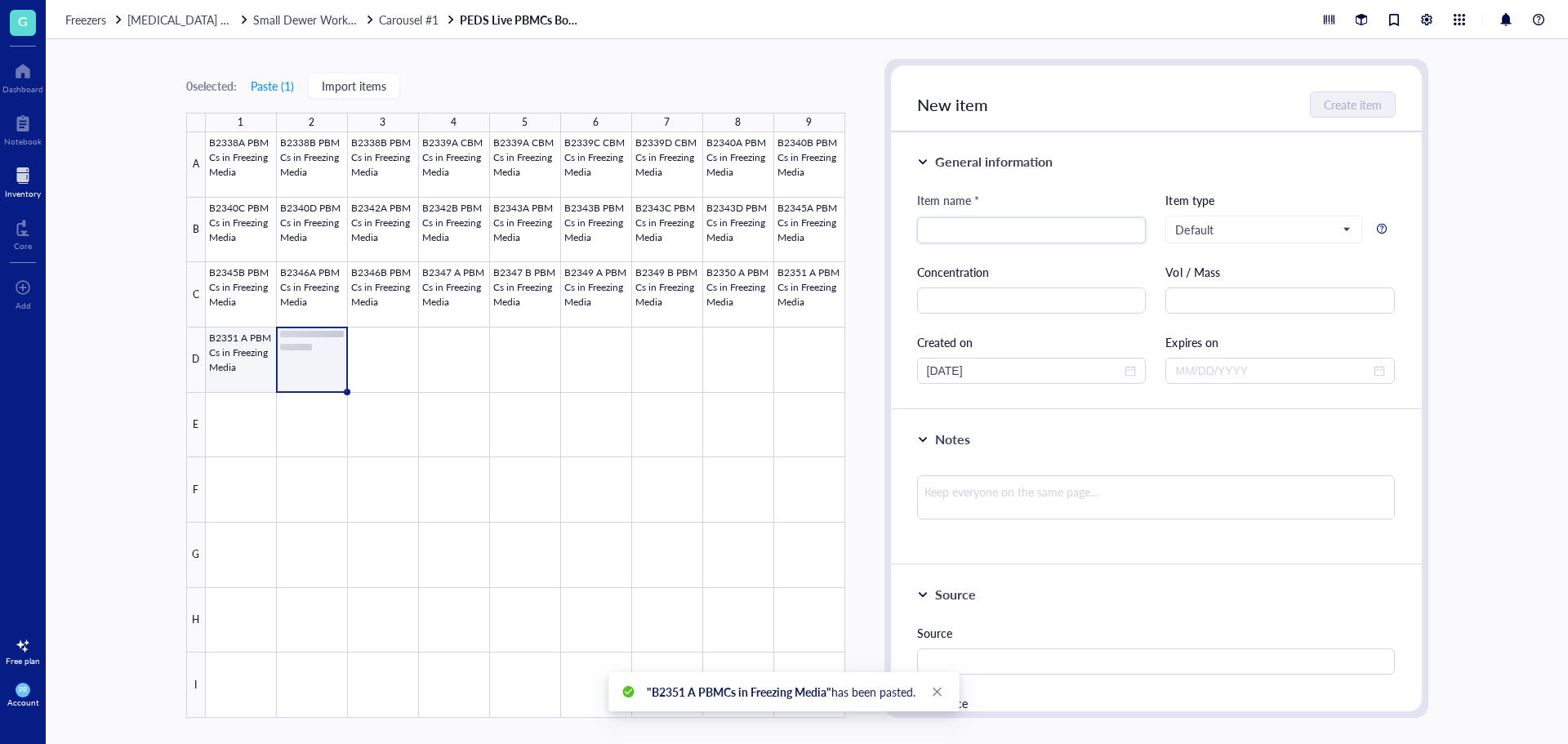
click at [254, 367] on div at bounding box center [525, 425] width 640 height 585
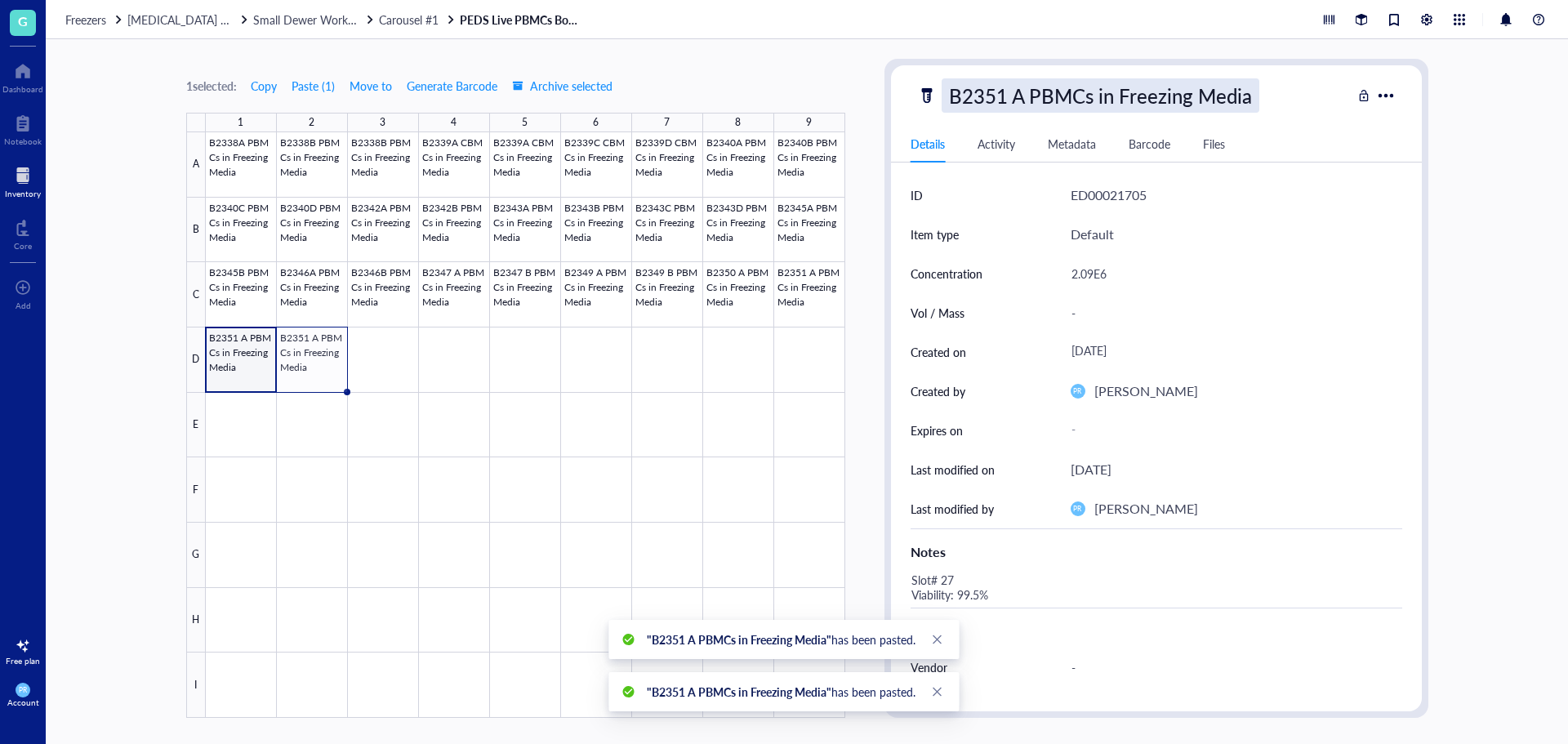
click at [1028, 98] on div "B2351 A PBMCs in Freezing Media" at bounding box center [1100, 96] width 317 height 34
click at [1024, 97] on input "B2351 A PBMCs in Freezing Media" at bounding box center [1130, 96] width 378 height 33
click at [1013, 107] on input "B2351 B PBMCs in Freezing Media" at bounding box center [1130, 96] width 378 height 33
type input "B2351B PBMCs in Freezing Media"
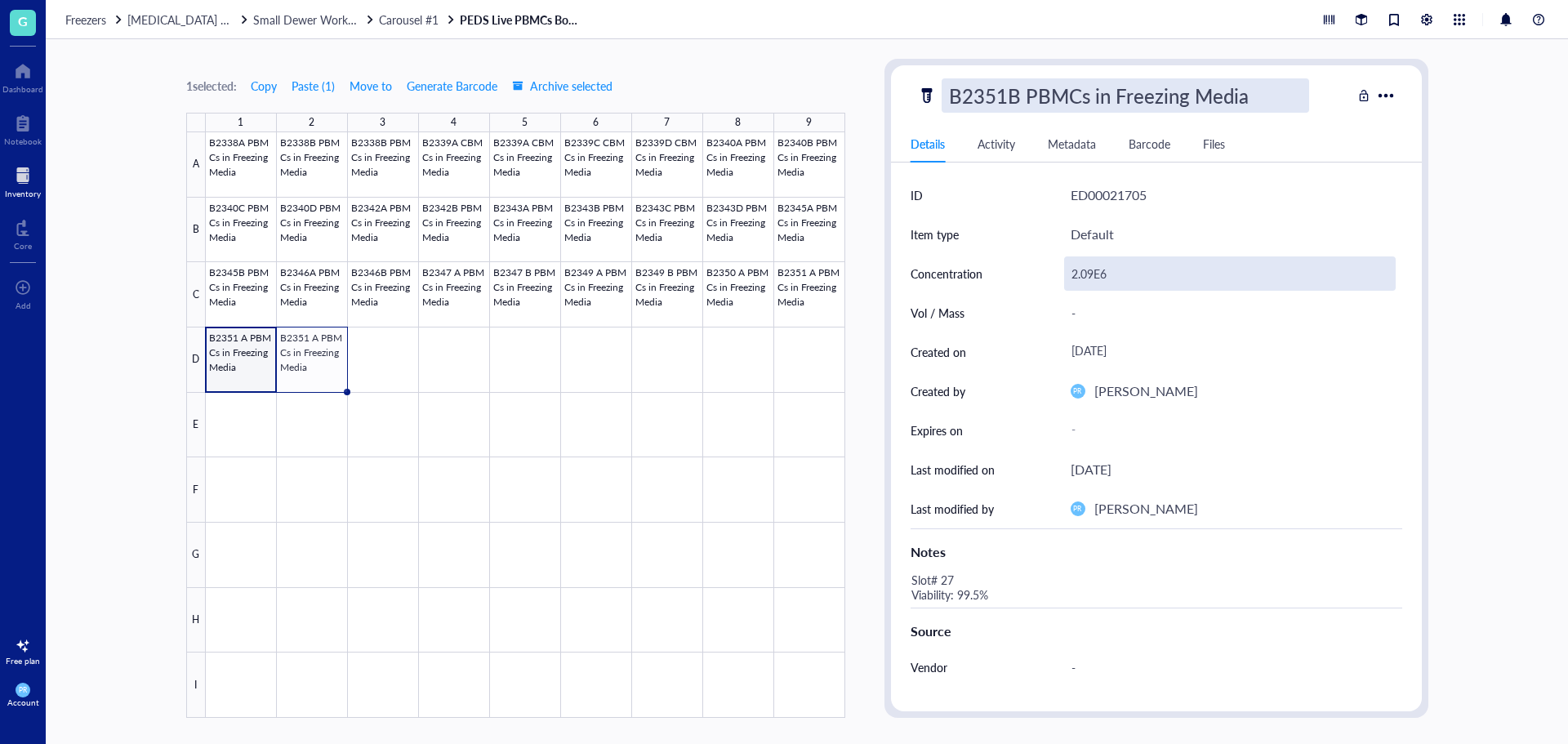
click at [1088, 267] on div "2.09E6" at bounding box center [1230, 274] width 332 height 34
click at [1093, 274] on div "2.09E6" at bounding box center [1230, 274] width 332 height 34
click at [1093, 274] on input "2.09E6" at bounding box center [1230, 274] width 330 height 33
type input "2.13E6"
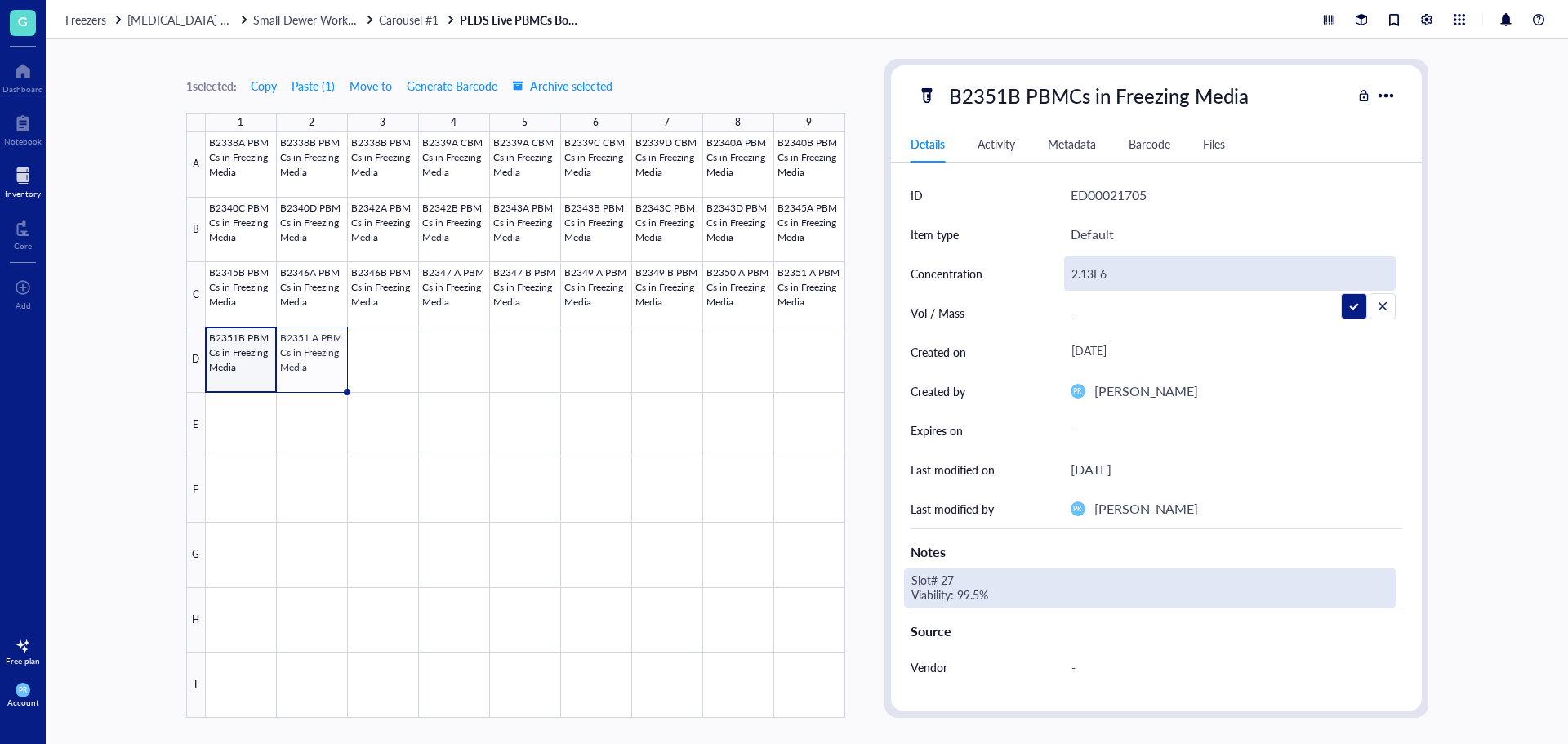
click at [966, 601] on div "Slot# 27 Viability: 99.5%" at bounding box center [1149, 587] width 491 height 39
click at [955, 580] on div "Slot# 27 Viability: 99.5%" at bounding box center [1149, 587] width 491 height 39
click at [953, 579] on textarea "Slot# 27 Viability: 99.5%" at bounding box center [1032, 588] width 254 height 36
click at [979, 597] on textarea "Slot# 28 Viability: 99.5%" at bounding box center [1032, 588] width 254 height 36
type textarea "Slot# 28 Viability: 99.0%"
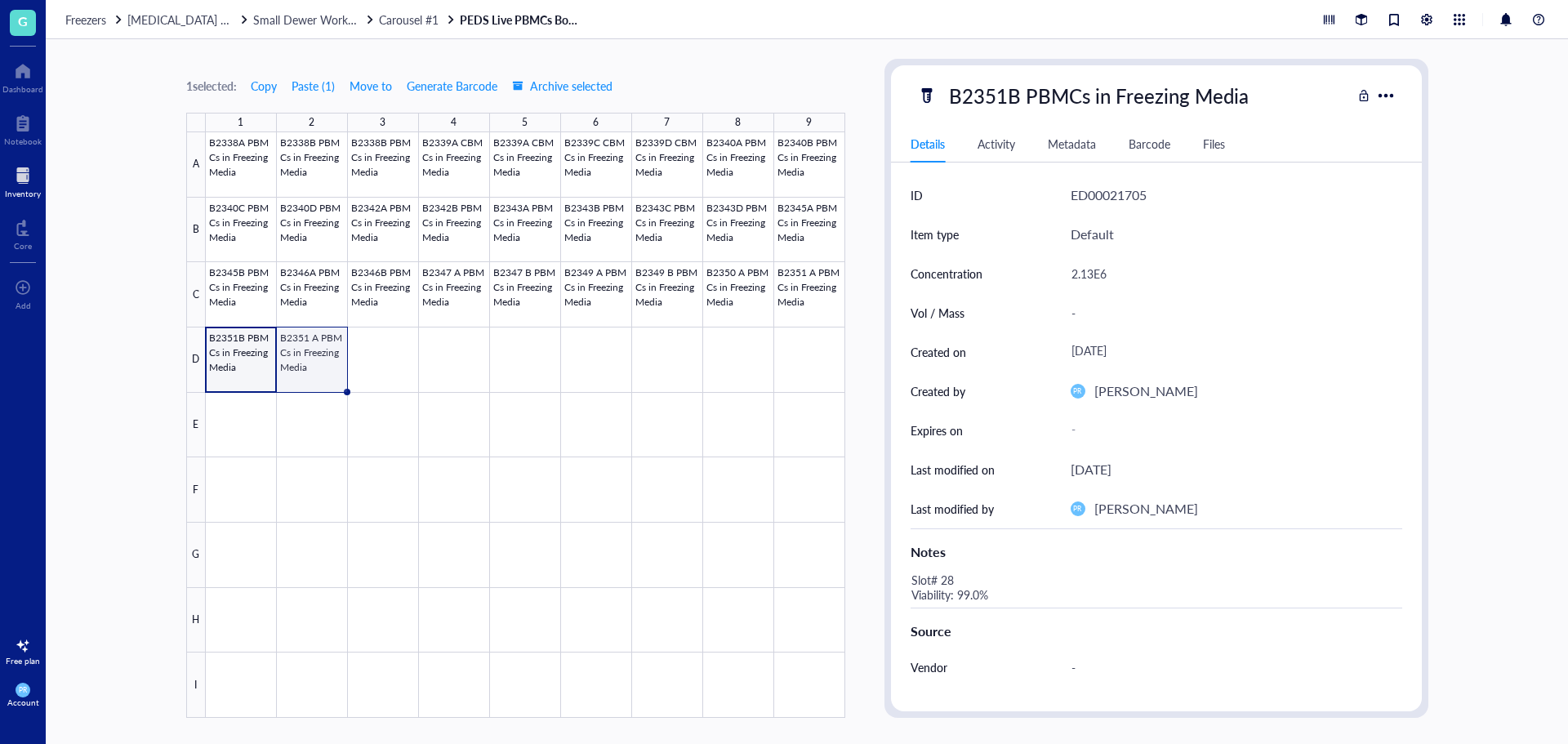
click at [316, 377] on div at bounding box center [525, 425] width 640 height 585
click at [1015, 98] on div "B2351 A PBMCs in Freezing Media" at bounding box center [1100, 96] width 317 height 34
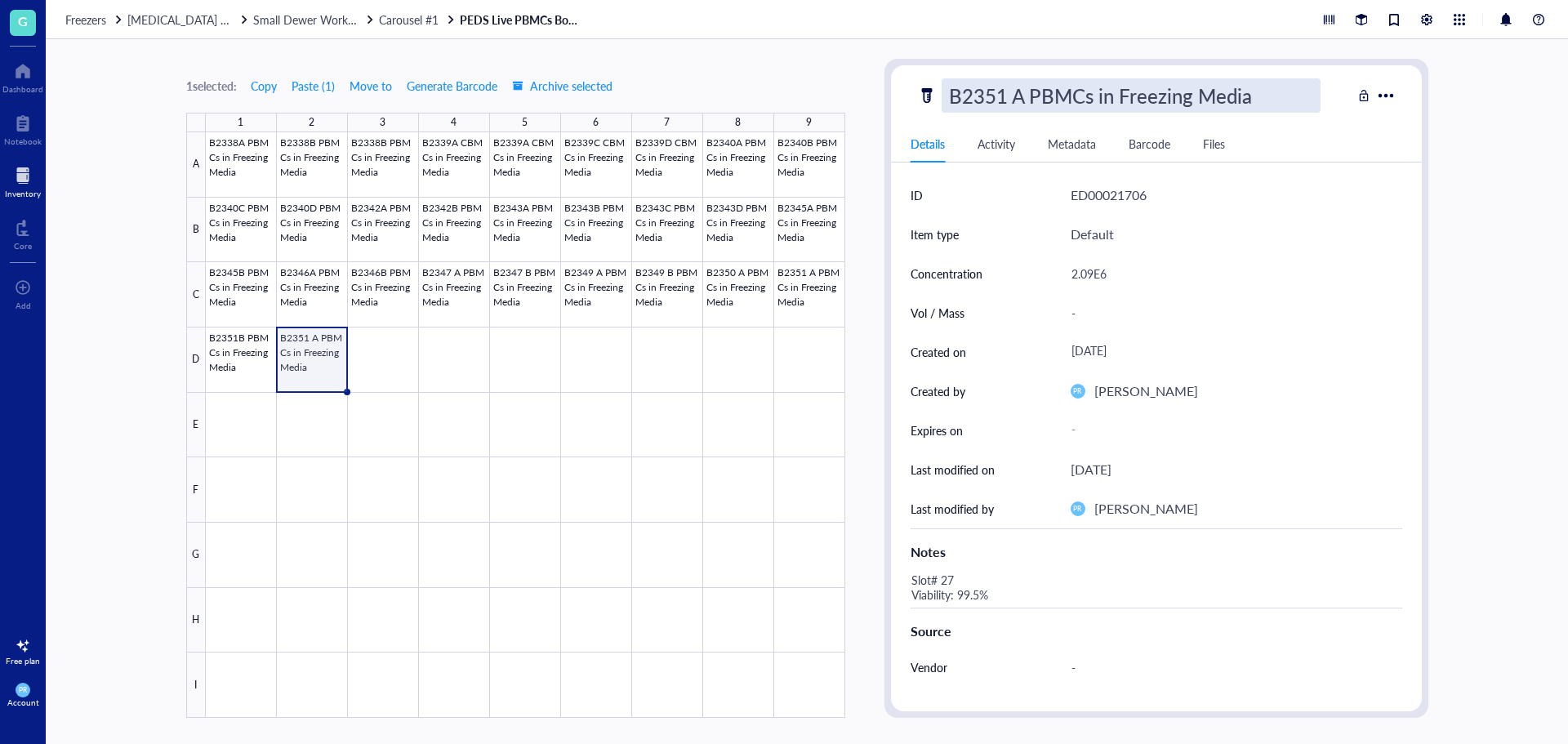
click at [1024, 98] on input "B2351 A PBMCs in Freezing Media" at bounding box center [1130, 96] width 378 height 33
type input "B2351C PBMCs in Freezing Media"
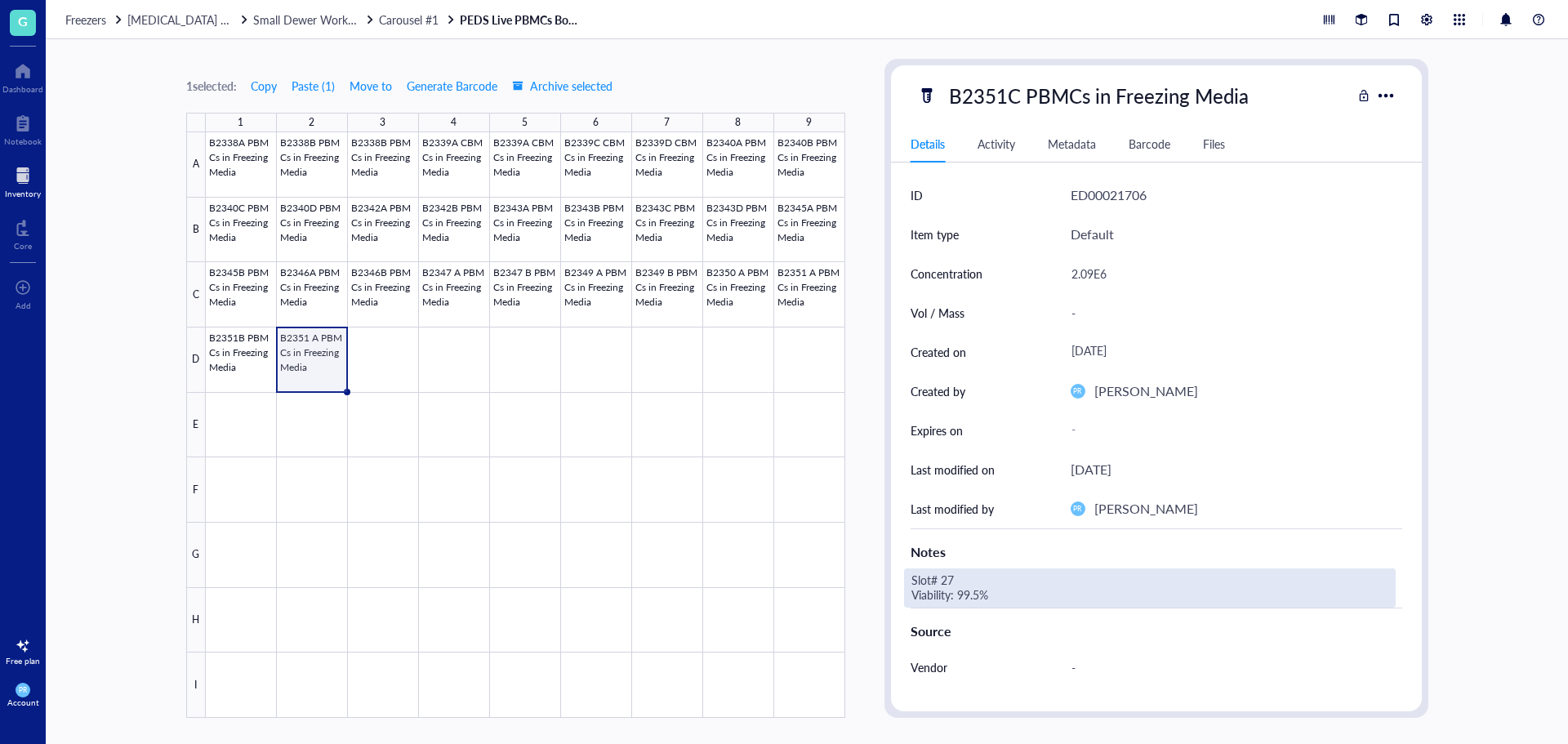
click at [962, 580] on div "Slot# 27 Viability: 99.5%" at bounding box center [1149, 587] width 491 height 39
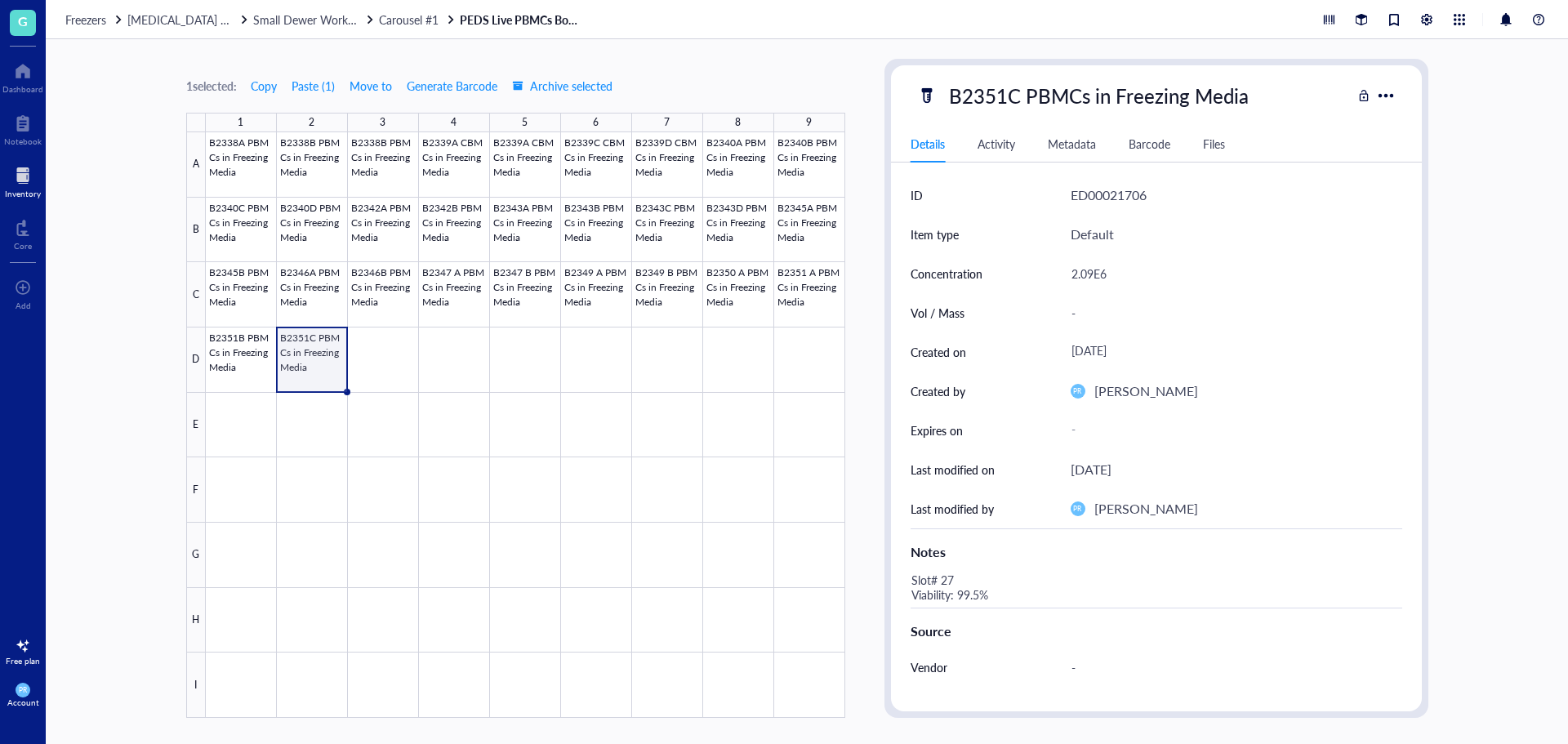
click at [959, 580] on div "Slot# 27 Viability: 99.5%" at bounding box center [1149, 587] width 491 height 39
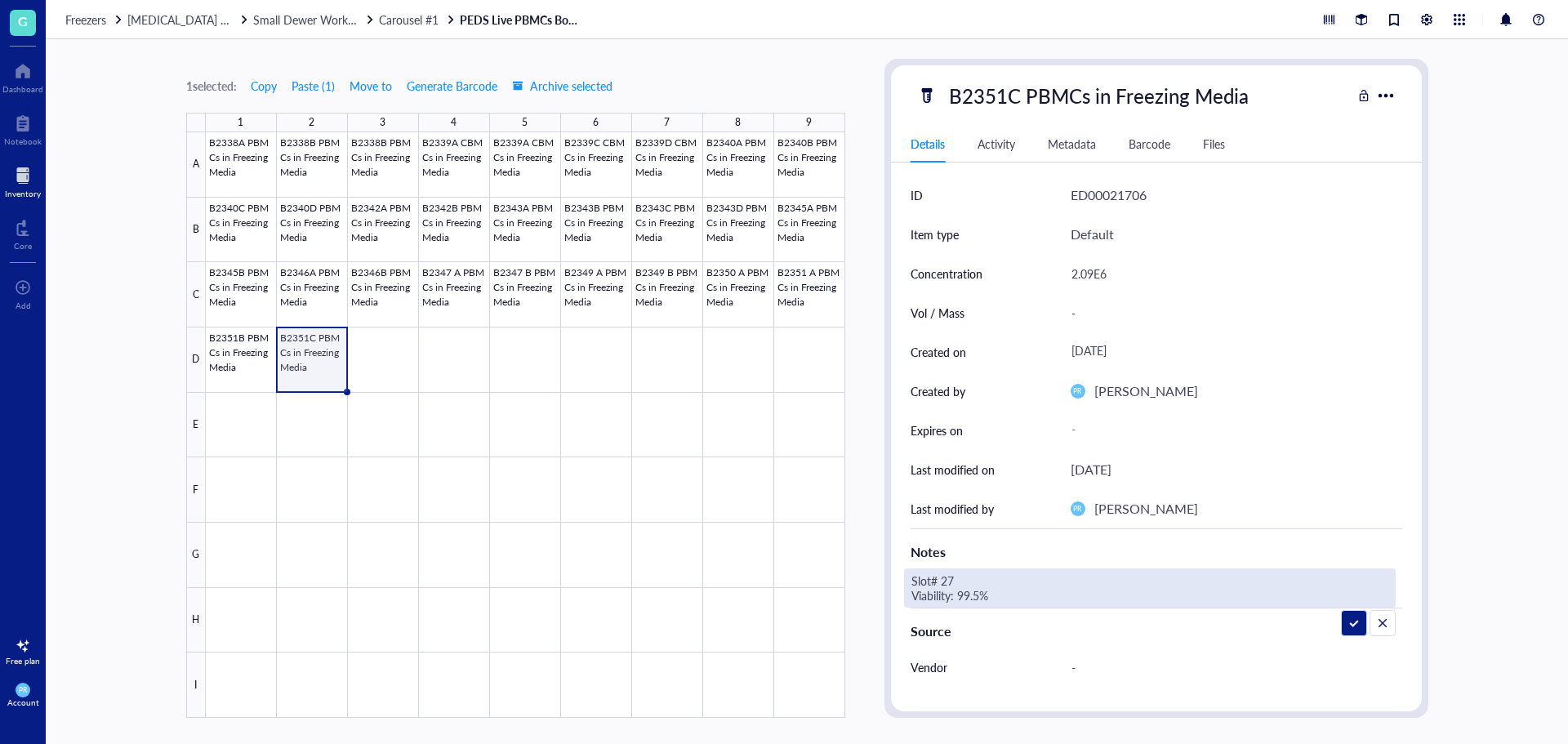
click at [959, 580] on textarea "Slot# 27 Viability: 99.5%" at bounding box center [1032, 588] width 254 height 36
type textarea "Slot# 29 Viability: 99.5%"
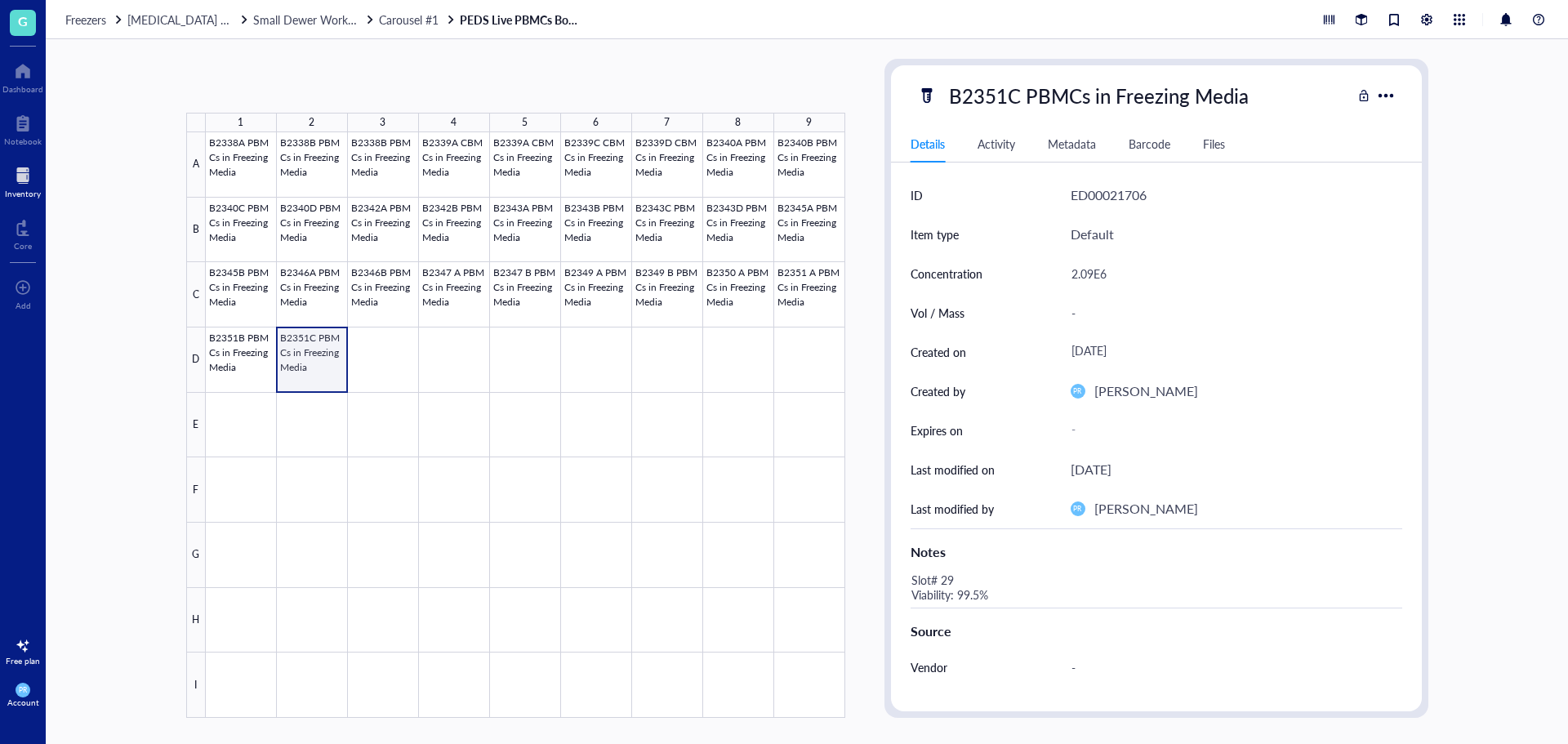
click at [329, 369] on div at bounding box center [525, 425] width 640 height 585
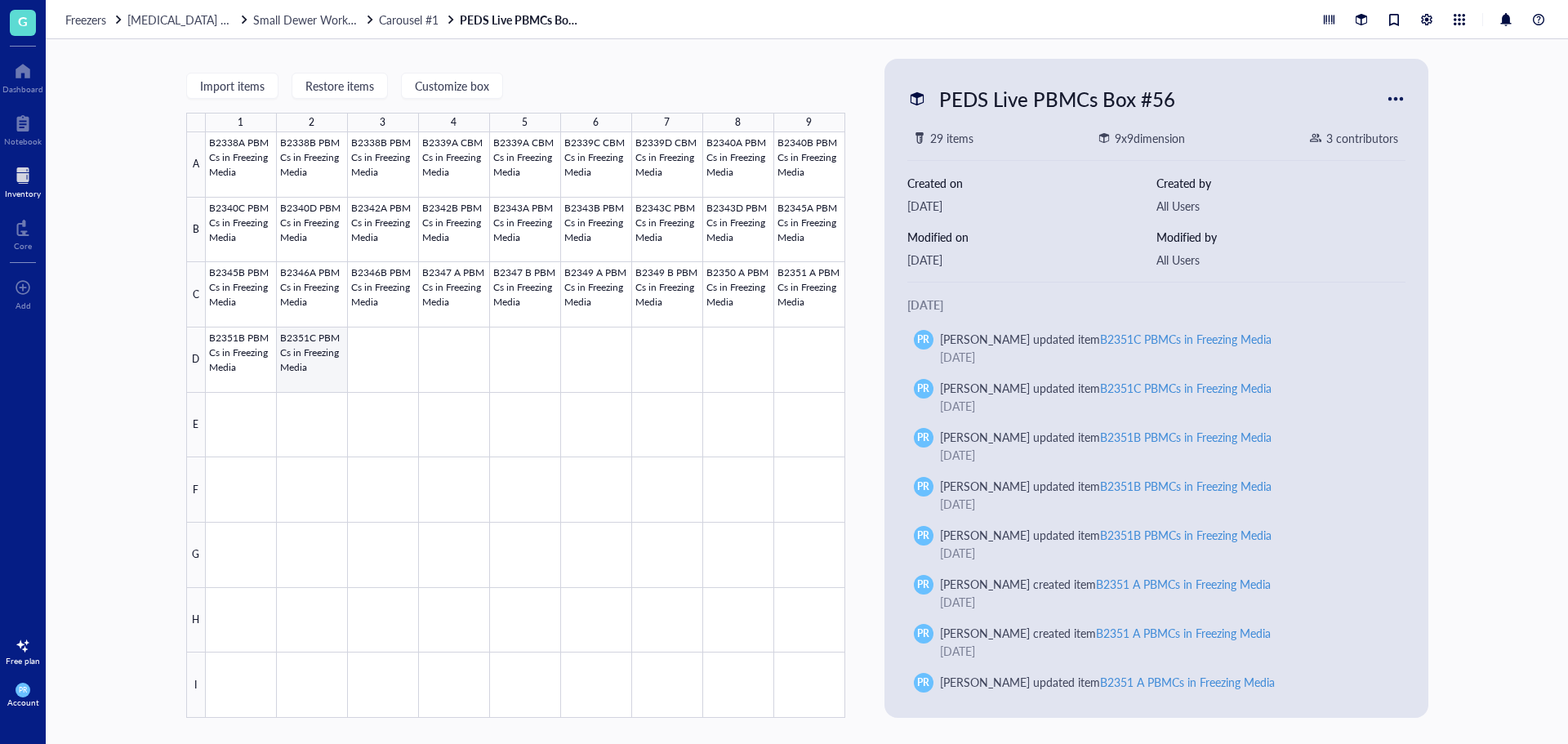
click at [305, 362] on div at bounding box center [525, 425] width 640 height 585
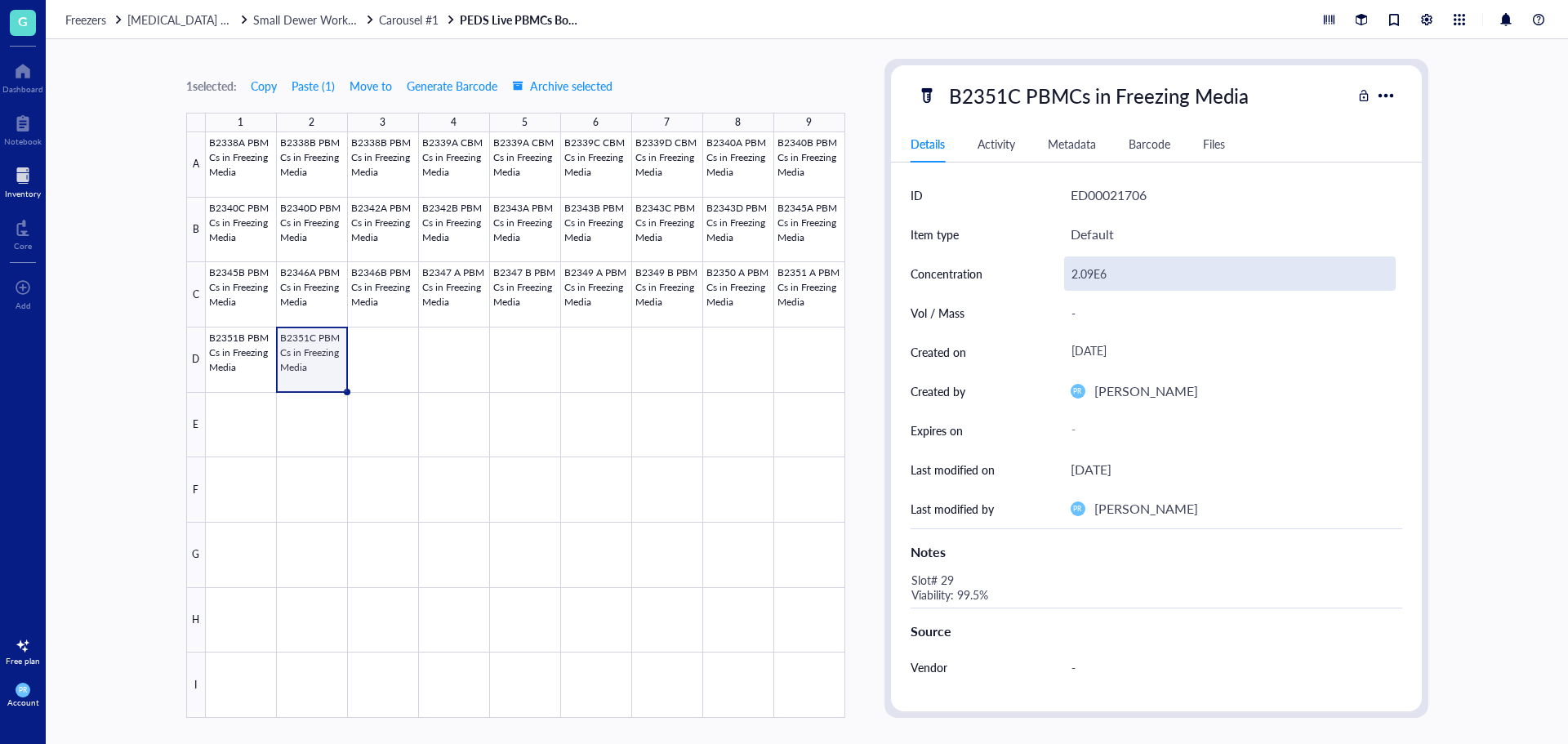
click at [1091, 272] on div "2.09E6" at bounding box center [1230, 274] width 332 height 34
drag, startPoint x: 1093, startPoint y: 272, endPoint x: 1083, endPoint y: 271, distance: 10.0
click at [1083, 271] on input "2.09E6" at bounding box center [1230, 274] width 330 height 33
type input "2.69E6"
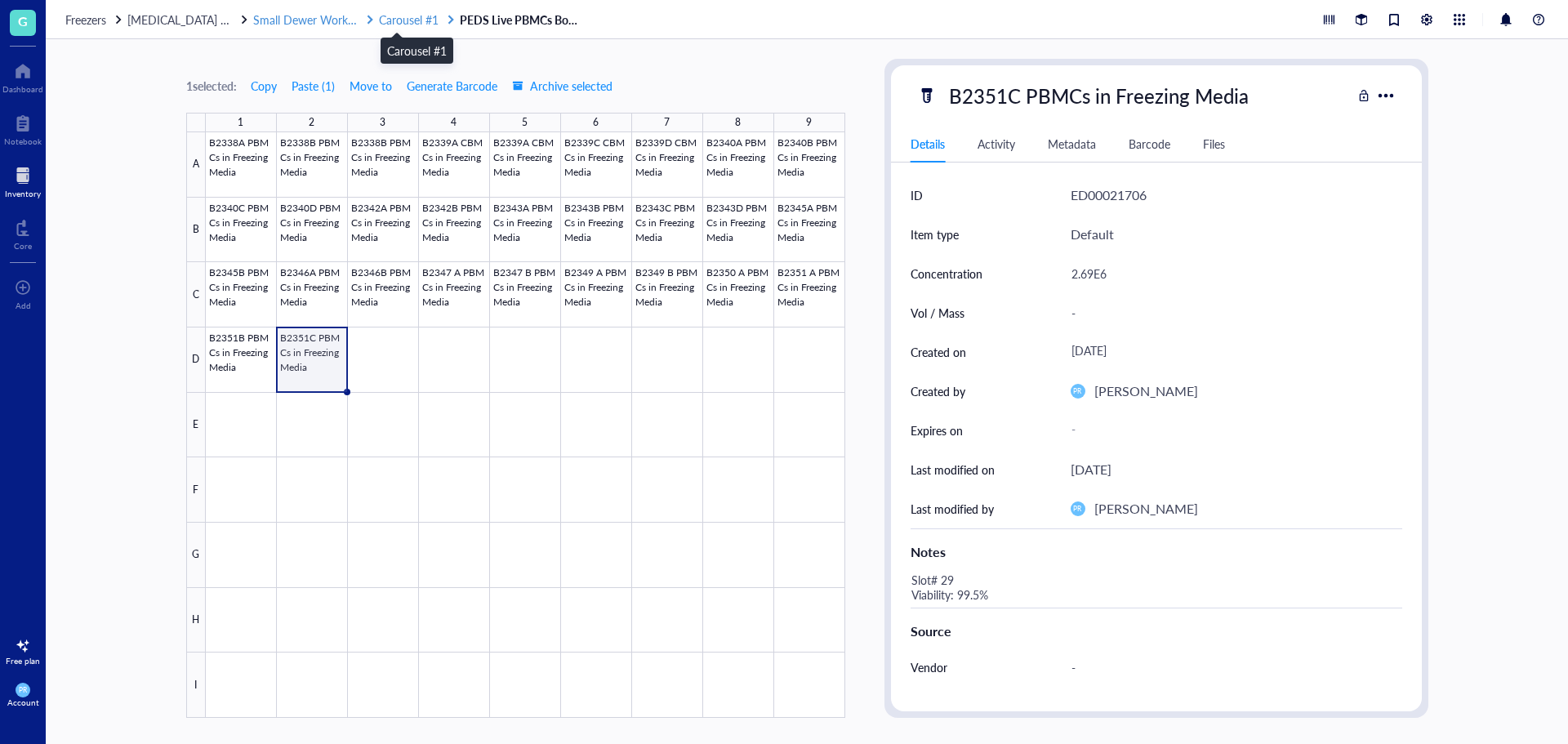
click at [414, 24] on span "Carousel #1" at bounding box center [408, 19] width 59 height 16
